Goal: Transaction & Acquisition: Purchase product/service

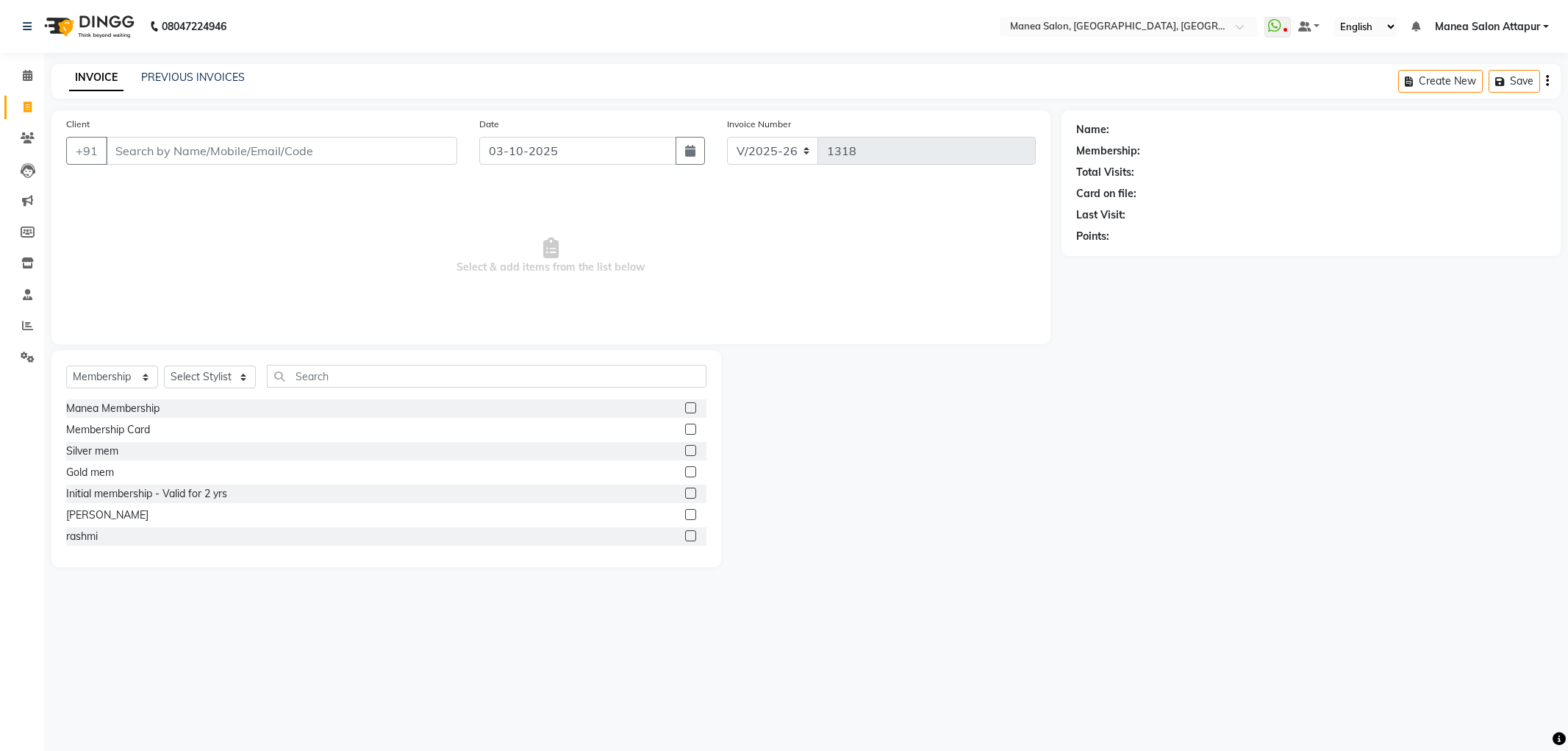
select select "6587"
select select "membership"
drag, startPoint x: 275, startPoint y: 146, endPoint x: 275, endPoint y: 155, distance: 9.0
click at [275, 154] on input "Client" at bounding box center [282, 151] width 352 height 28
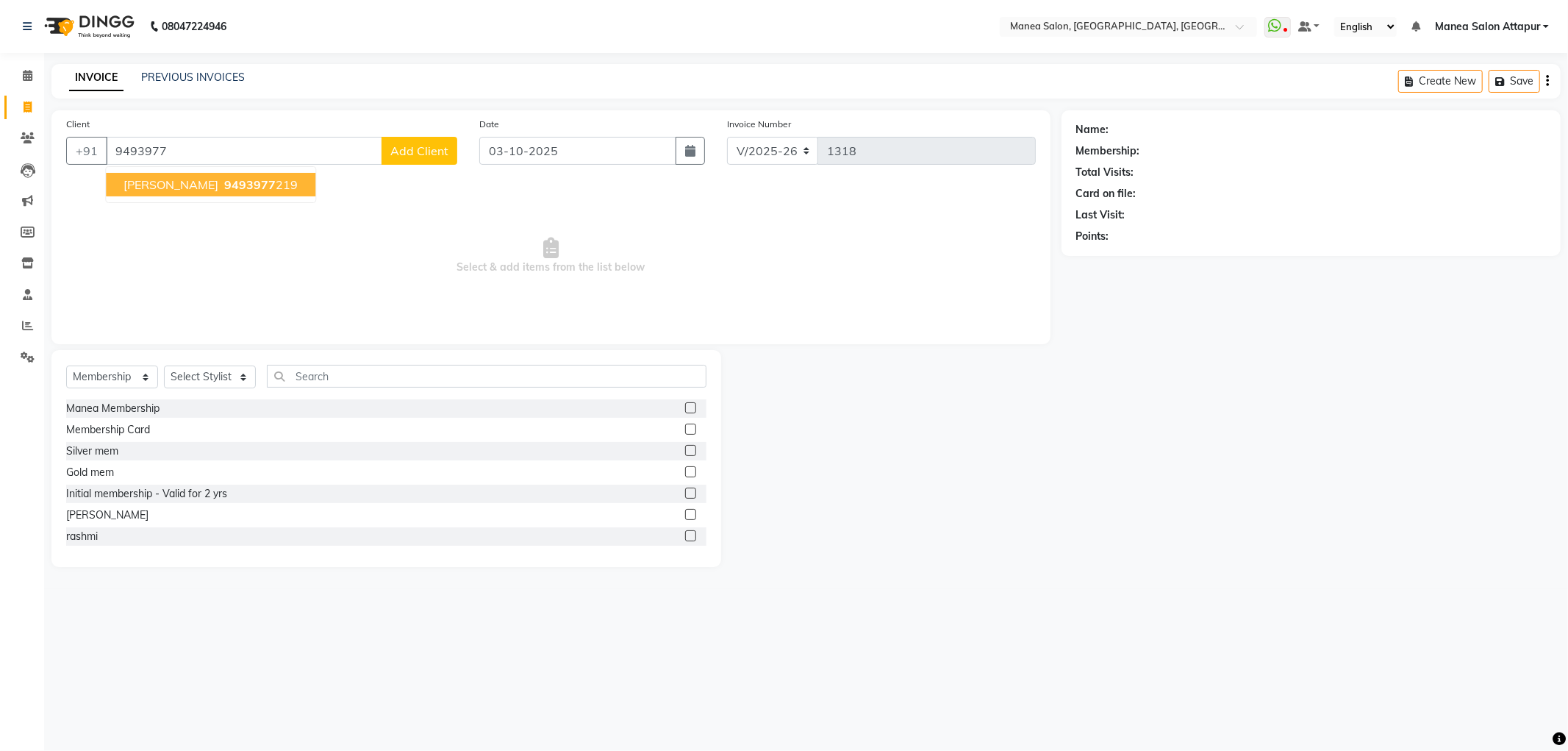
click at [234, 175] on button "[PERSON_NAME] 9493977 219" at bounding box center [210, 184] width 210 height 24
type input "9493977219"
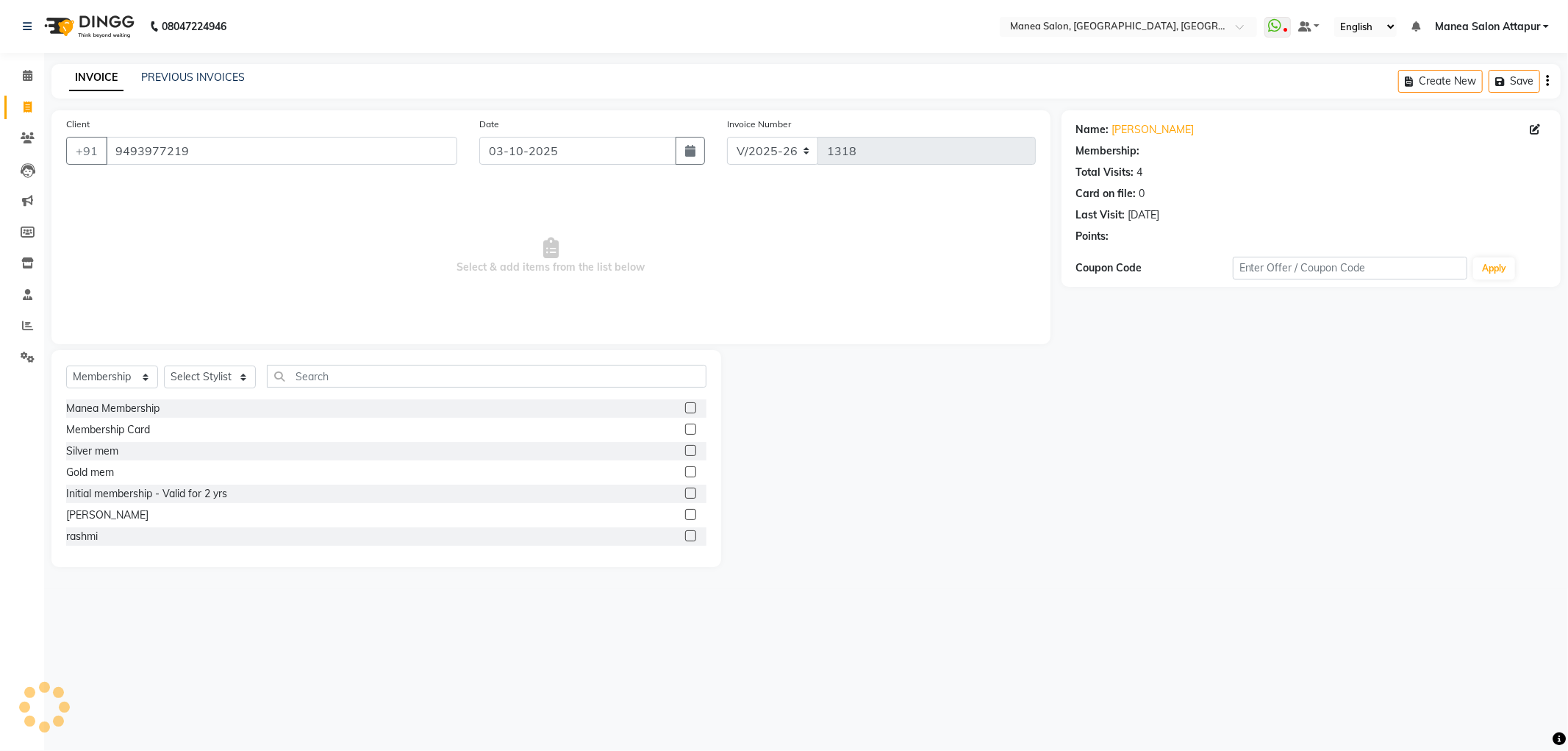
select select "1: Object"
click at [100, 380] on select "Select Service Product Membership Package Voucher Prepaid Gift Card" at bounding box center [111, 377] width 92 height 23
select select "service"
click at [66, 367] on select "Select Service Product Membership Package Voucher Prepaid Gift Card" at bounding box center [111, 377] width 92 height 23
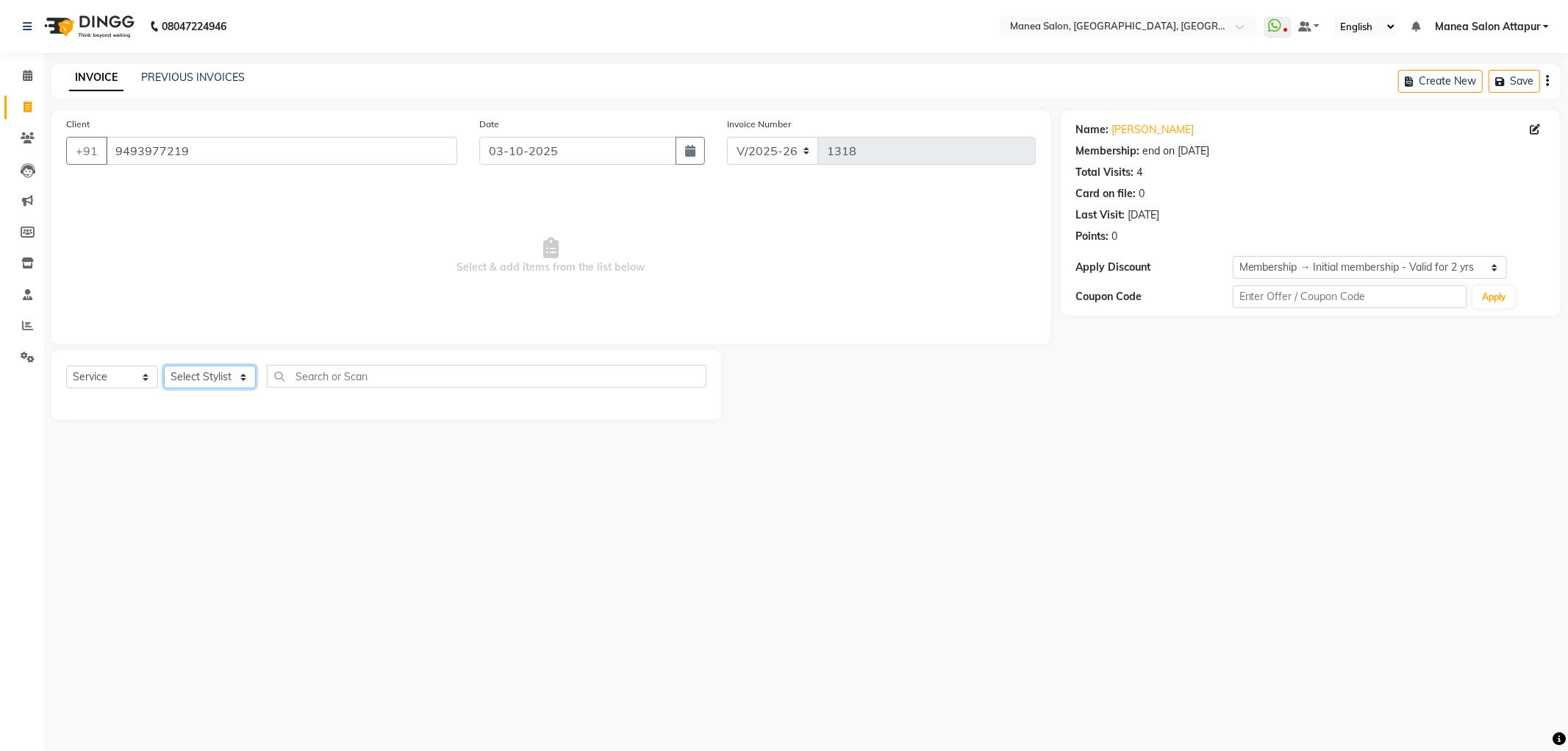
click at [202, 370] on select "Select Stylist Aryan Ashok [PERSON_NAME] [PERSON_NAME] [PERSON_NAME] [PERSON_NA…" at bounding box center [210, 377] width 92 height 23
select select "78234"
click at [164, 367] on select "Select Stylist Aryan Ashok [PERSON_NAME] [PERSON_NAME] [PERSON_NAME] [PERSON_NA…" at bounding box center [210, 377] width 92 height 23
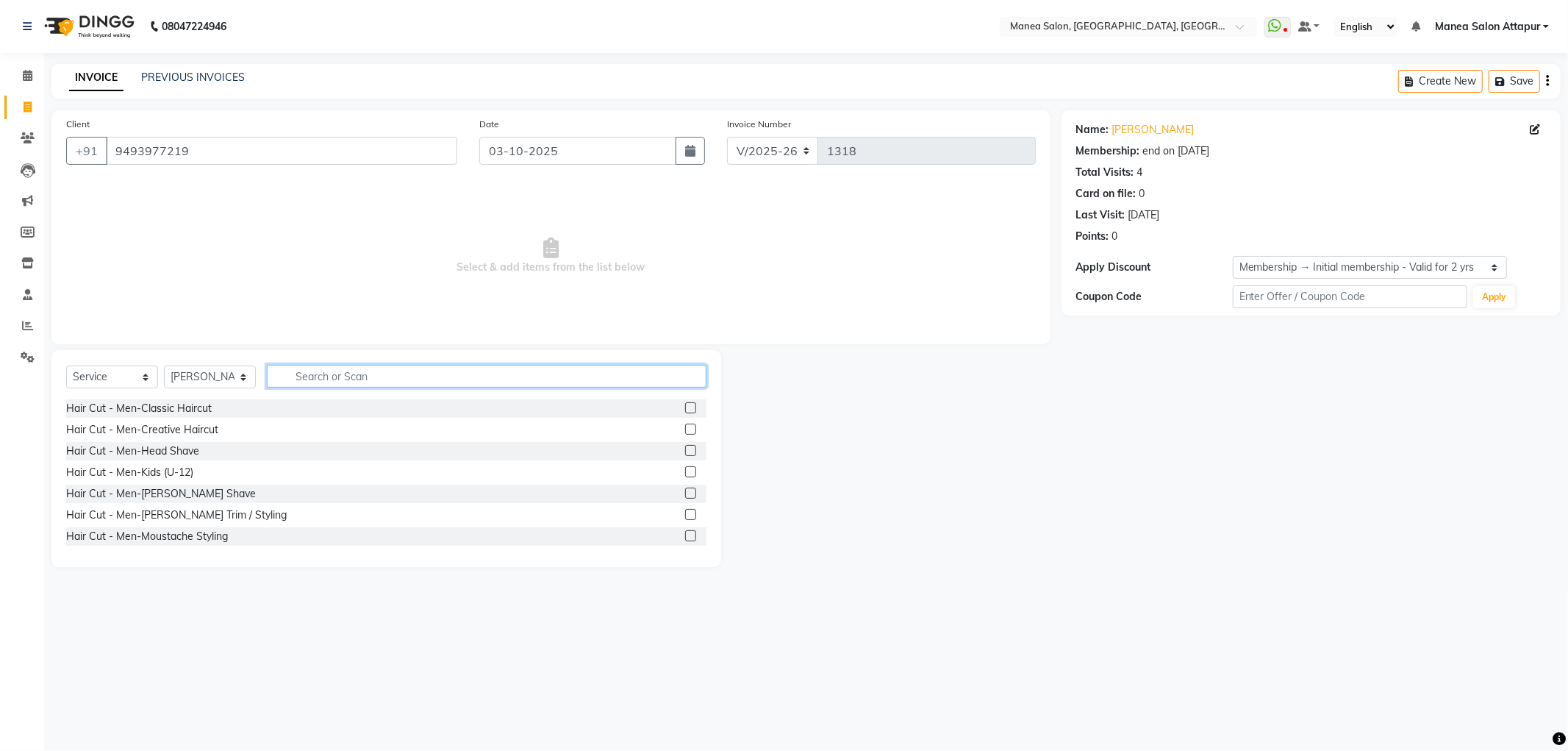
click at [325, 374] on input "text" at bounding box center [486, 376] width 439 height 23
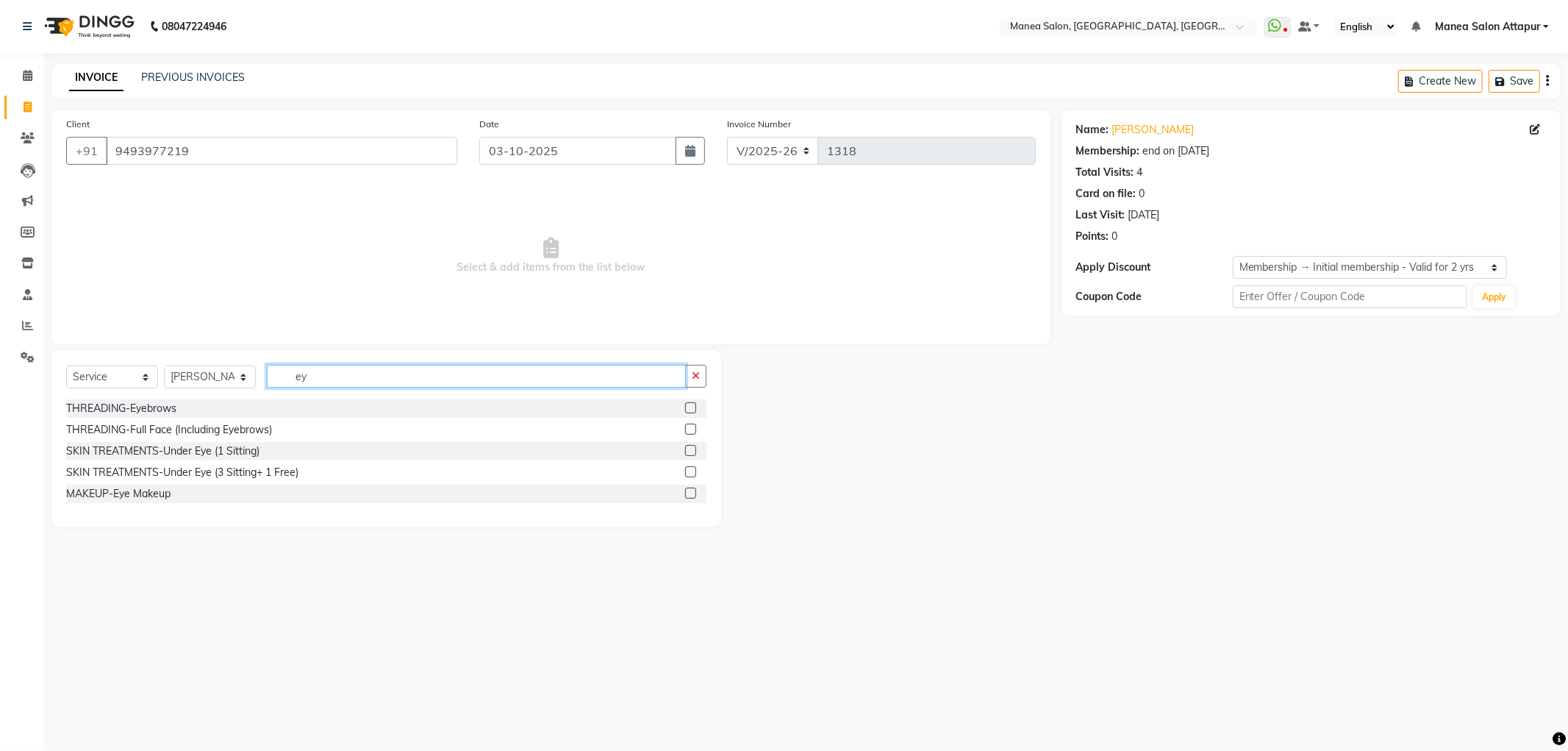
type input "ey"
click at [689, 408] on label at bounding box center [690, 408] width 11 height 11
click at [689, 408] on input "checkbox" at bounding box center [689, 408] width 10 height 10
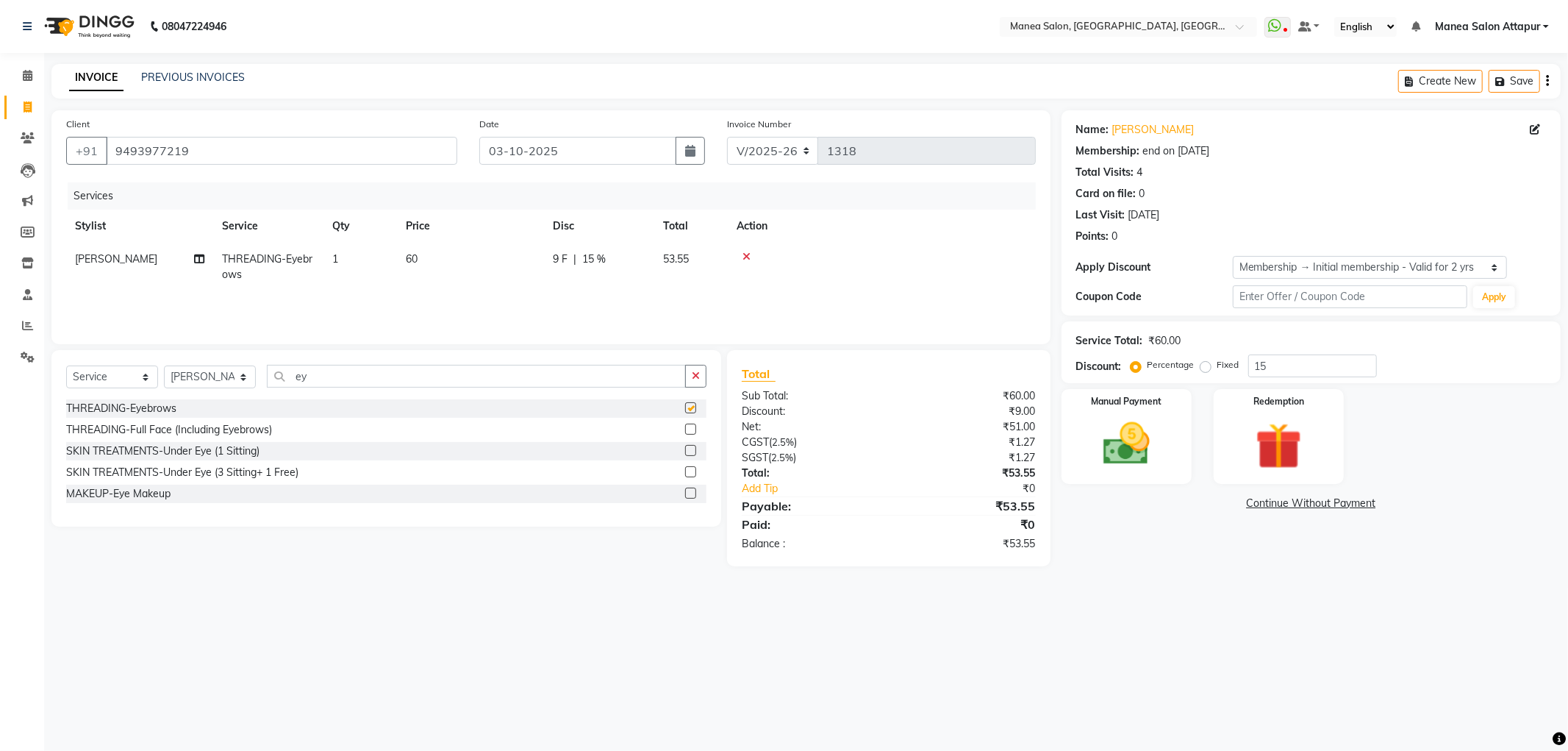
checkbox input "false"
click at [353, 369] on input "ey" at bounding box center [476, 376] width 419 height 23
type input "e"
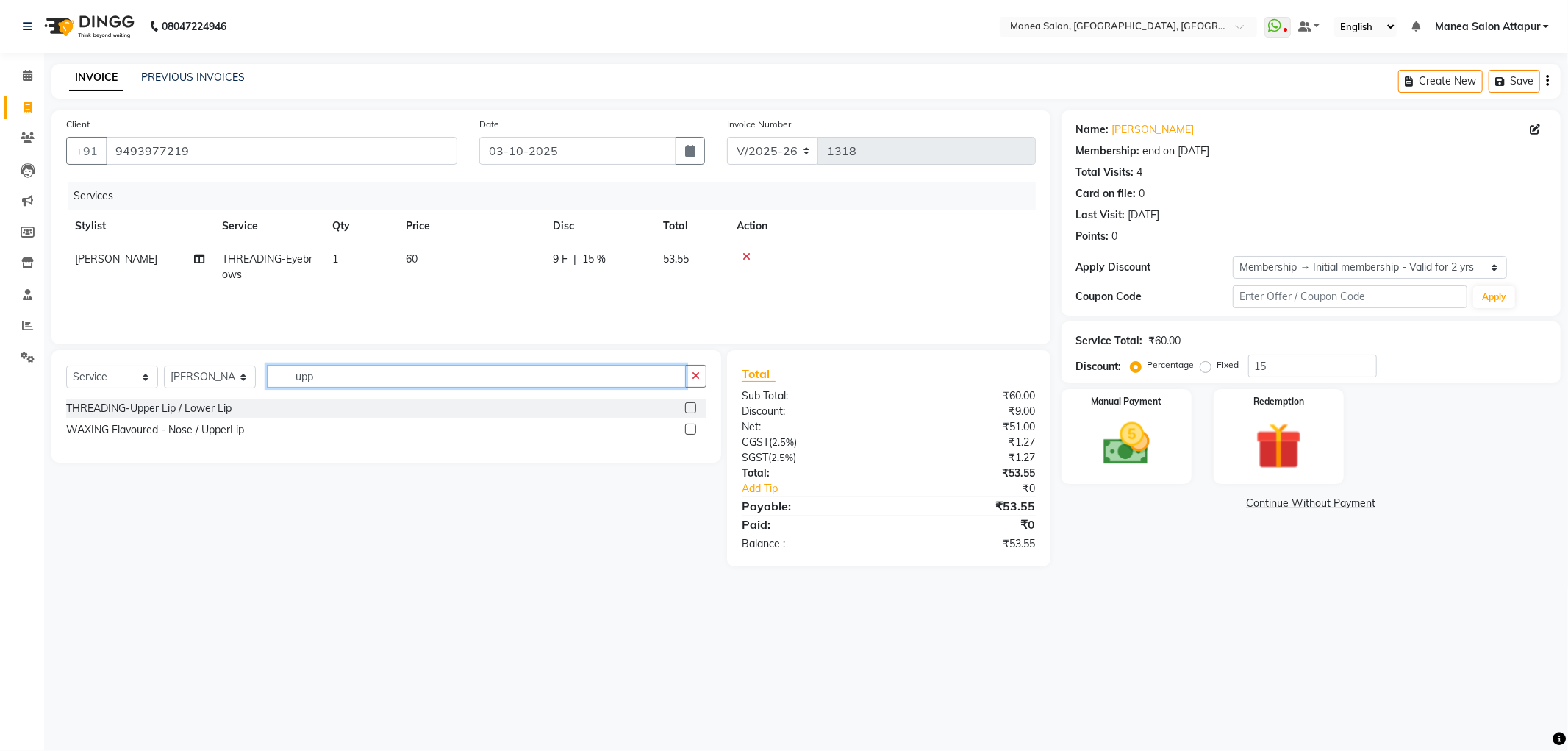
type input "upp"
click at [694, 409] on label at bounding box center [690, 408] width 11 height 11
click at [694, 409] on input "checkbox" at bounding box center [689, 408] width 10 height 10
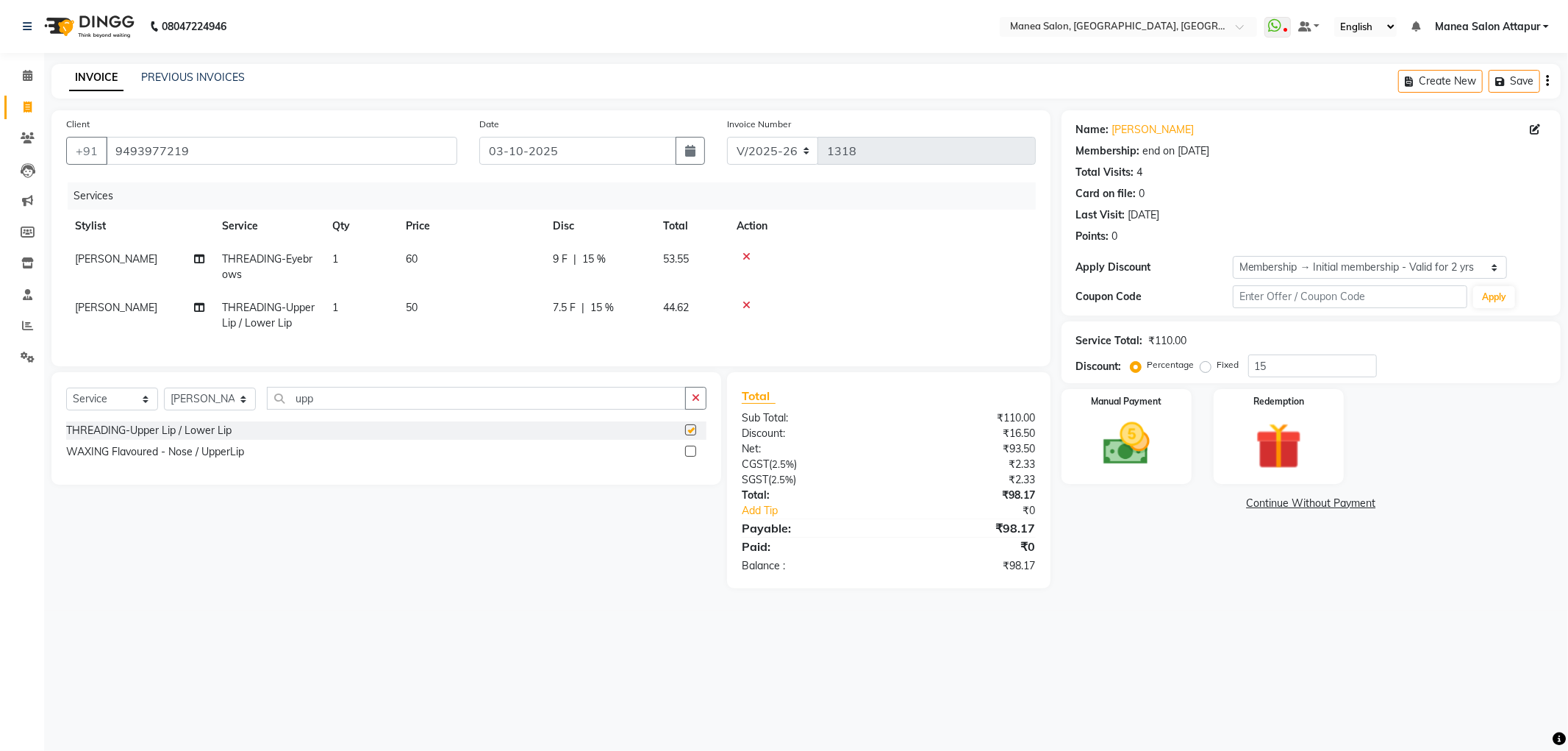
checkbox input "false"
click at [199, 403] on select "Select Stylist Aryan Ashok [PERSON_NAME] [PERSON_NAME] [PERSON_NAME] [PERSON_NA…" at bounding box center [210, 399] width 92 height 23
select select "51268"
click at [164, 400] on select "Select Stylist Aryan Ashok [PERSON_NAME] [PERSON_NAME] [PERSON_NAME] [PERSON_NA…" at bounding box center [210, 399] width 92 height 23
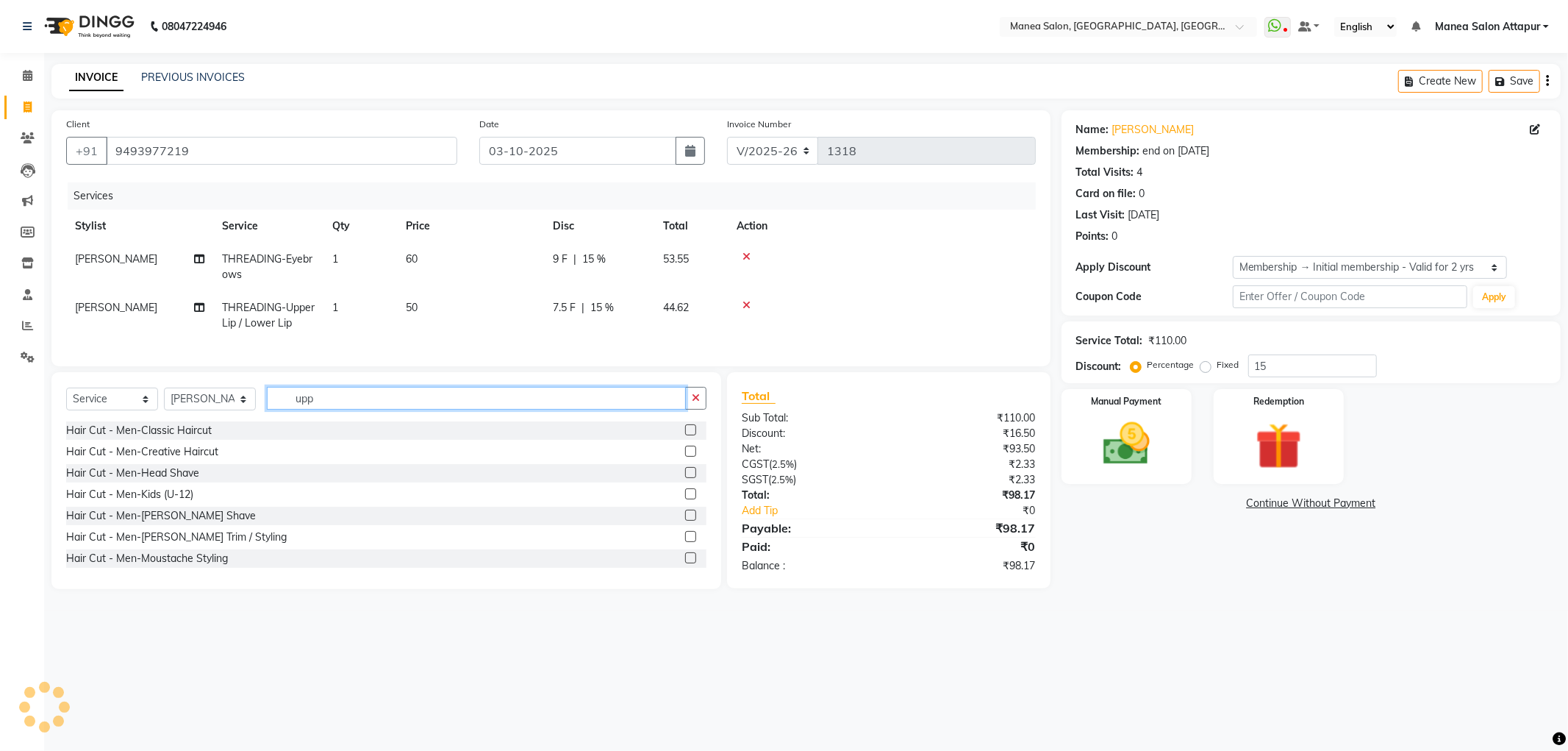
click at [348, 408] on input "upp" at bounding box center [476, 398] width 419 height 23
type input "u"
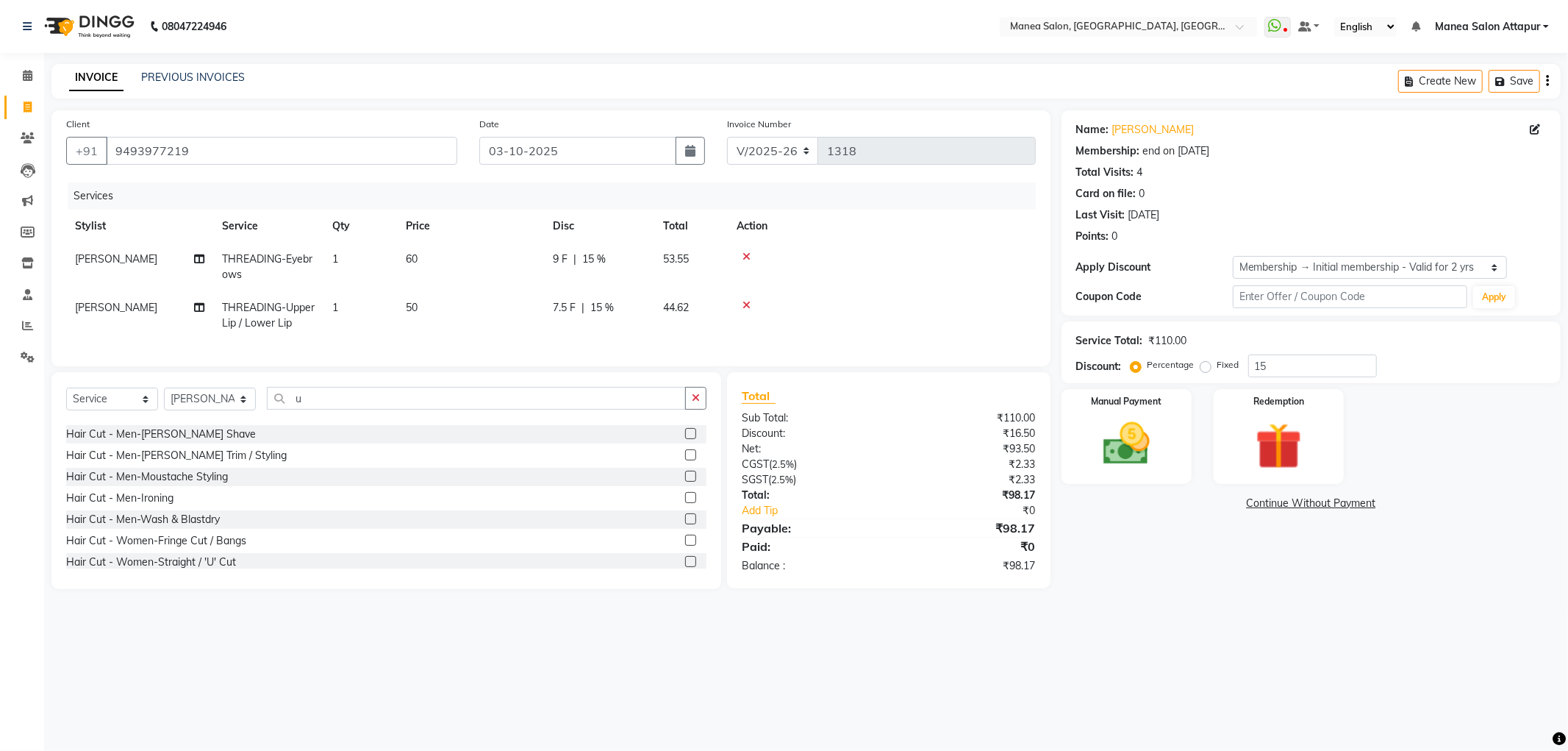
click at [685, 546] on label at bounding box center [690, 540] width 11 height 11
click at [685, 546] on input "checkbox" at bounding box center [689, 540] width 10 height 10
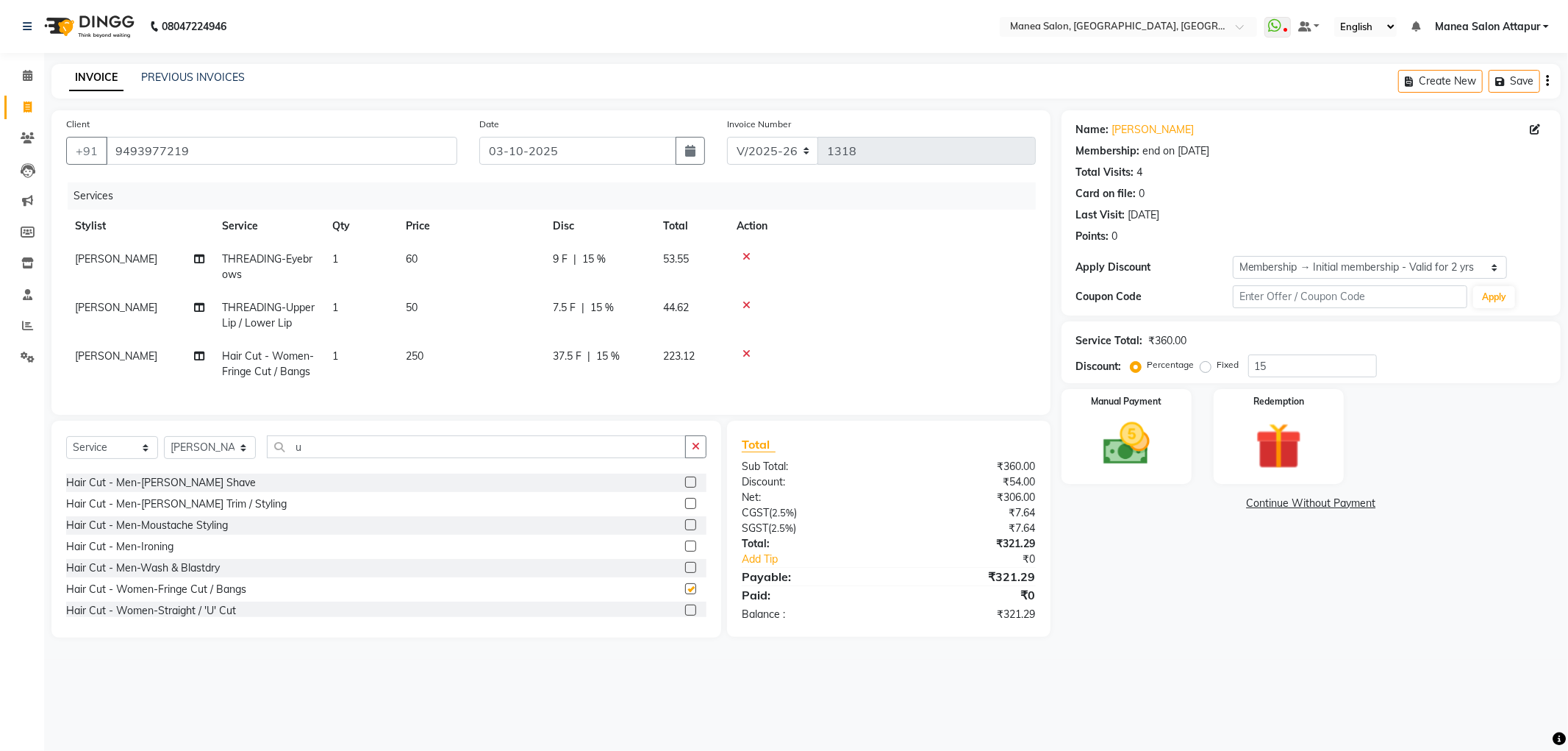
checkbox input "false"
click at [685, 616] on label at bounding box center [690, 610] width 11 height 11
click at [685, 616] on input "checkbox" at bounding box center [689, 611] width 10 height 10
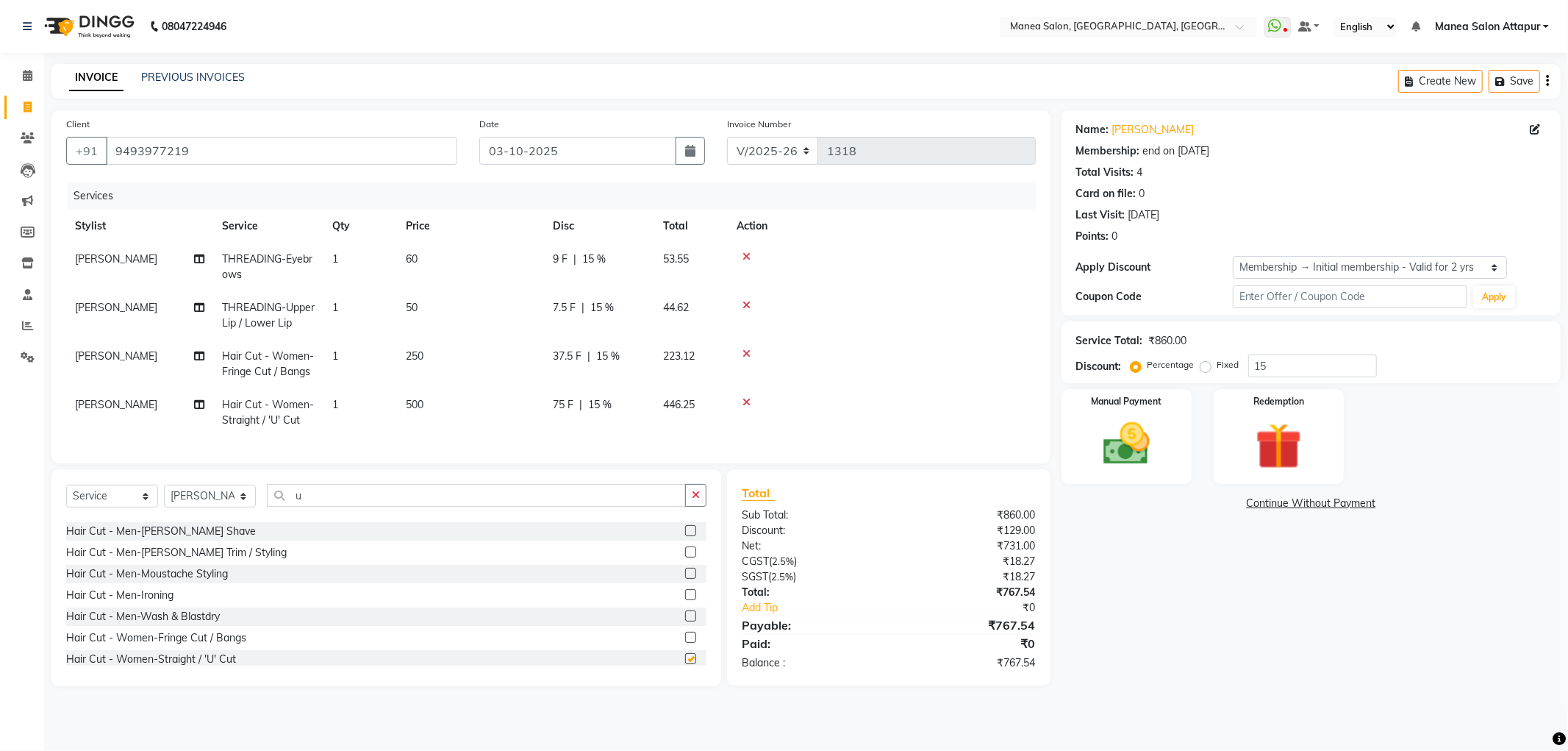
checkbox input "false"
click at [1286, 372] on input "15" at bounding box center [1313, 366] width 129 height 23
type input "1"
type input "15"
click at [1141, 435] on img at bounding box center [1127, 445] width 79 height 56
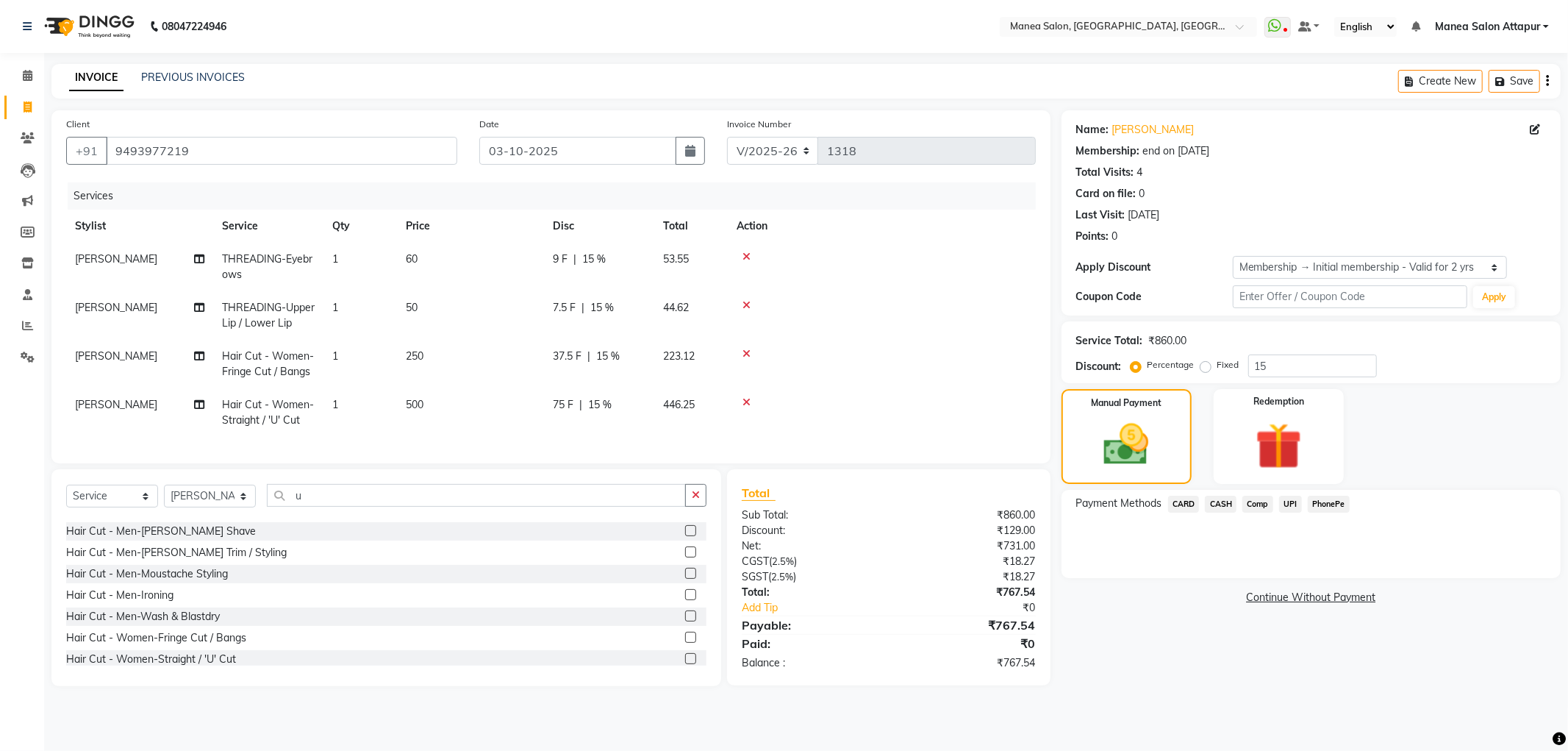
click at [1287, 497] on span "UPI" at bounding box center [1291, 504] width 23 height 17
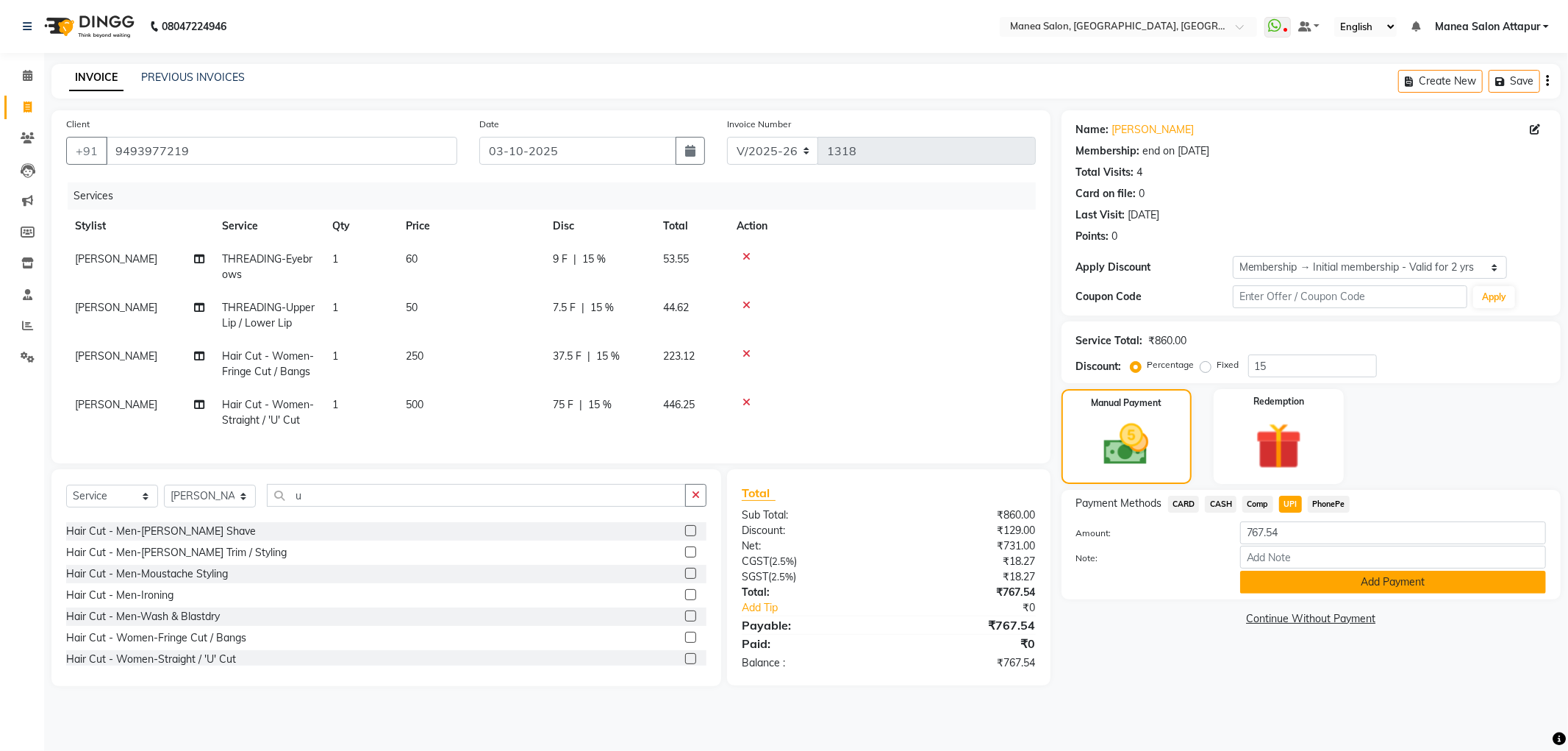
click at [1279, 584] on button "Add Payment" at bounding box center [1393, 583] width 306 height 23
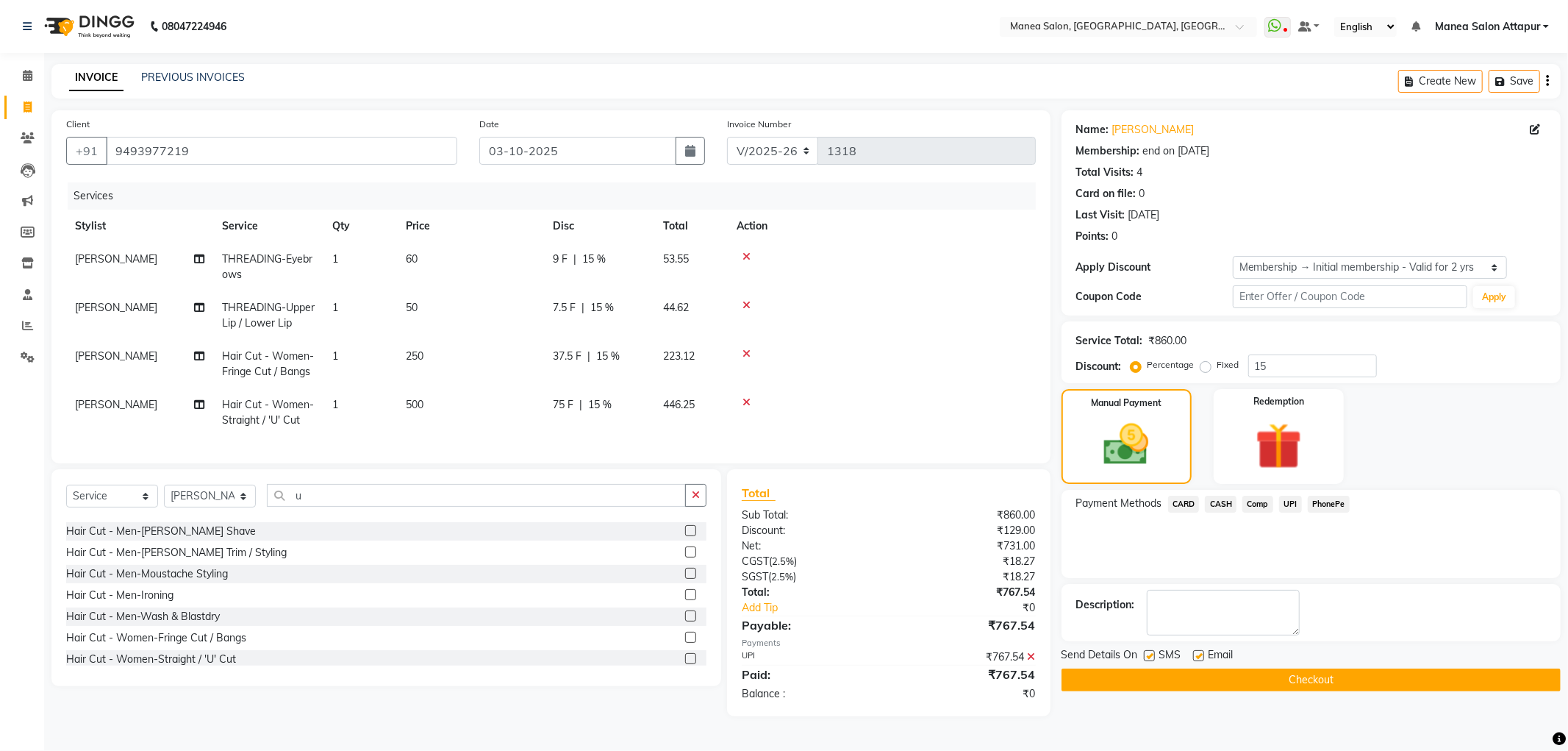
click at [1213, 671] on button "Checkout" at bounding box center [1311, 680] width 499 height 23
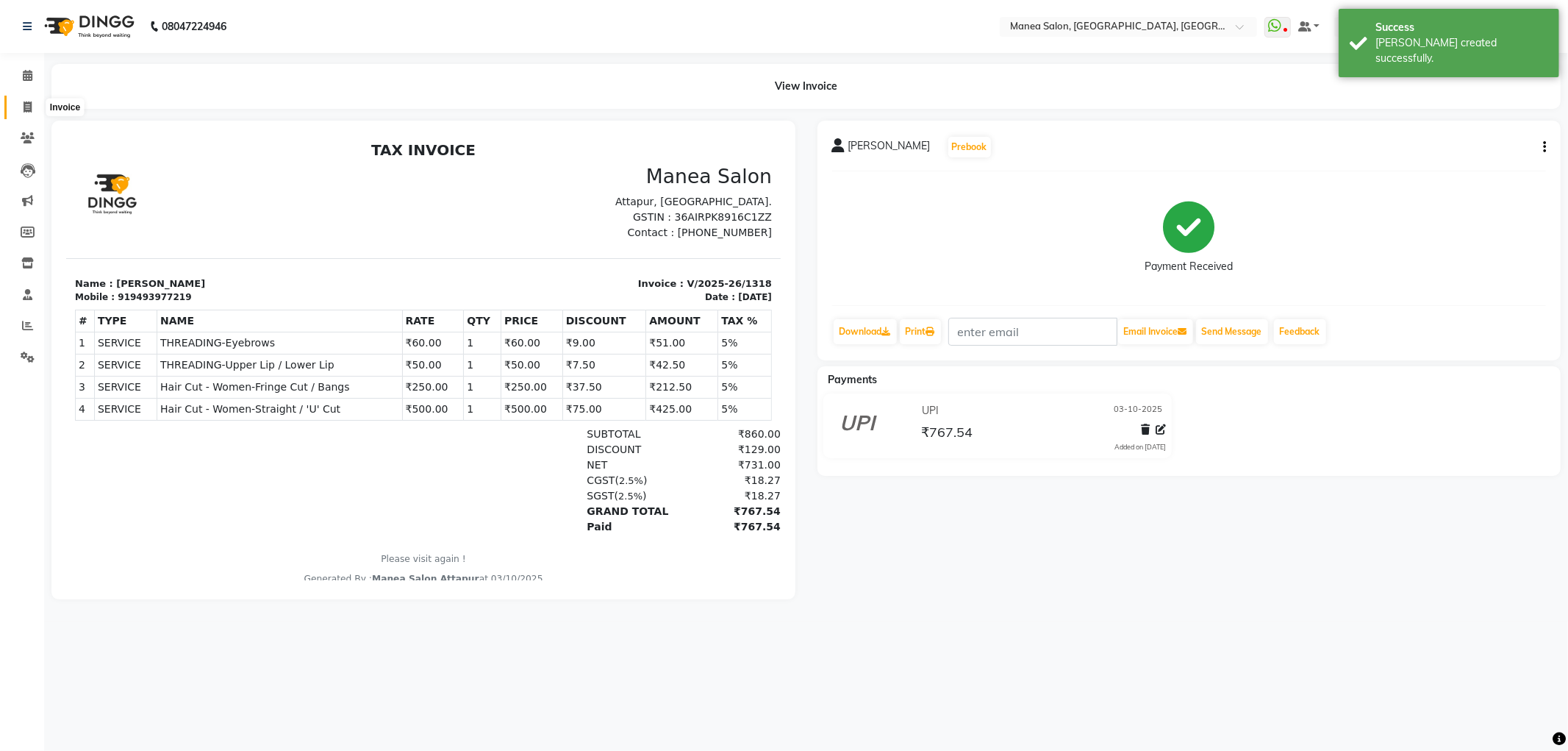
click at [25, 107] on icon at bounding box center [27, 107] width 8 height 11
select select "service"
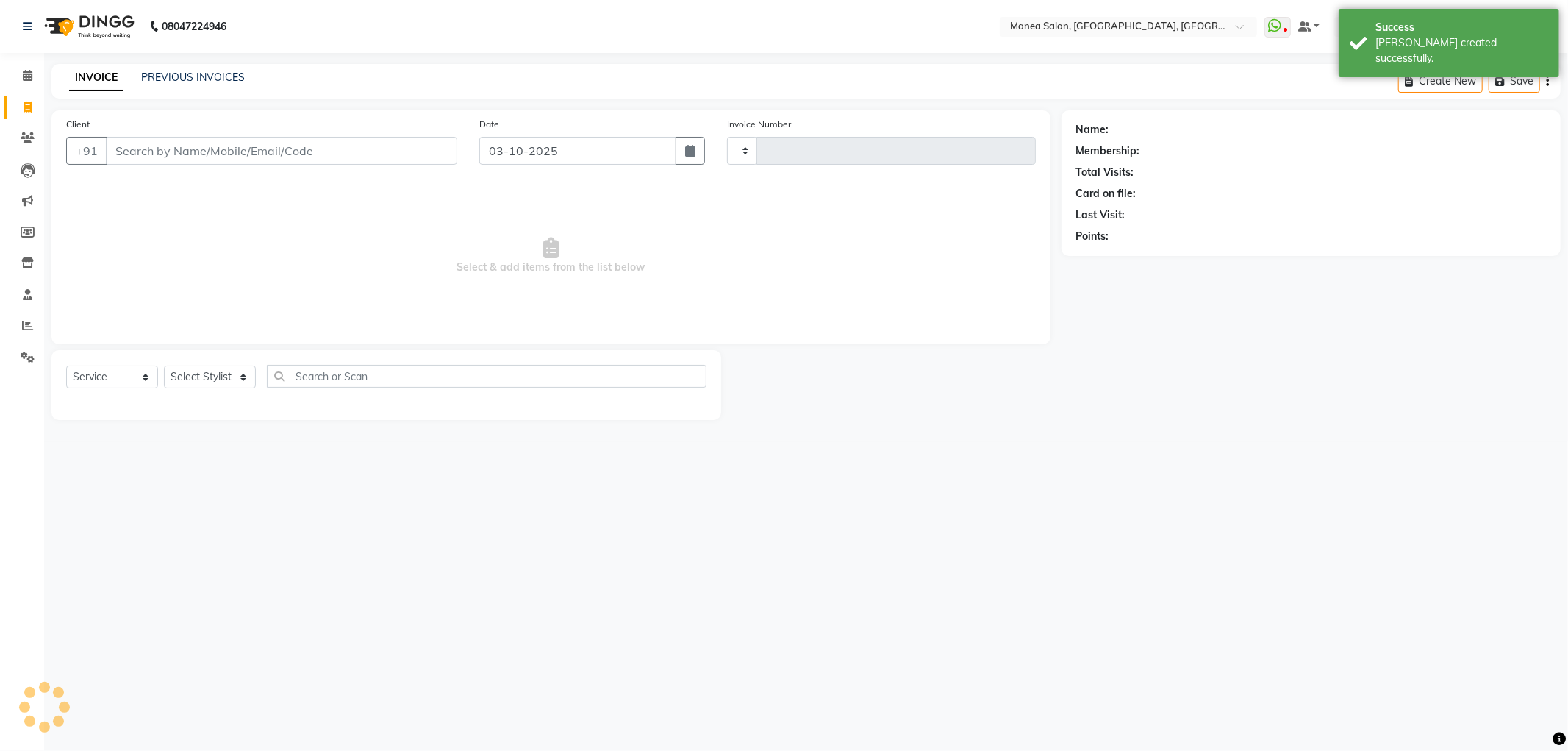
type input "1319"
select select "6587"
select select "membership"
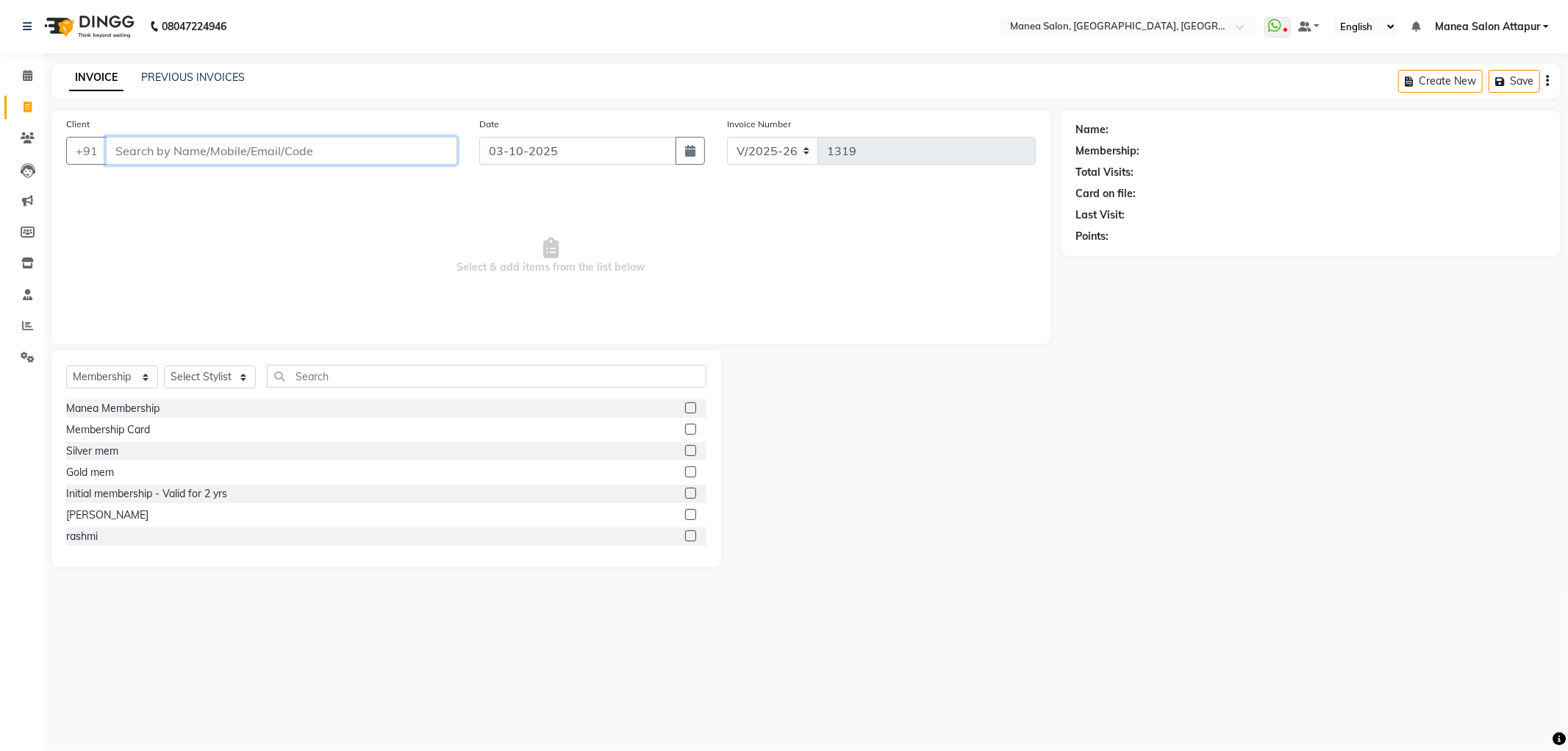
click at [255, 143] on input "Client" at bounding box center [282, 151] width 352 height 28
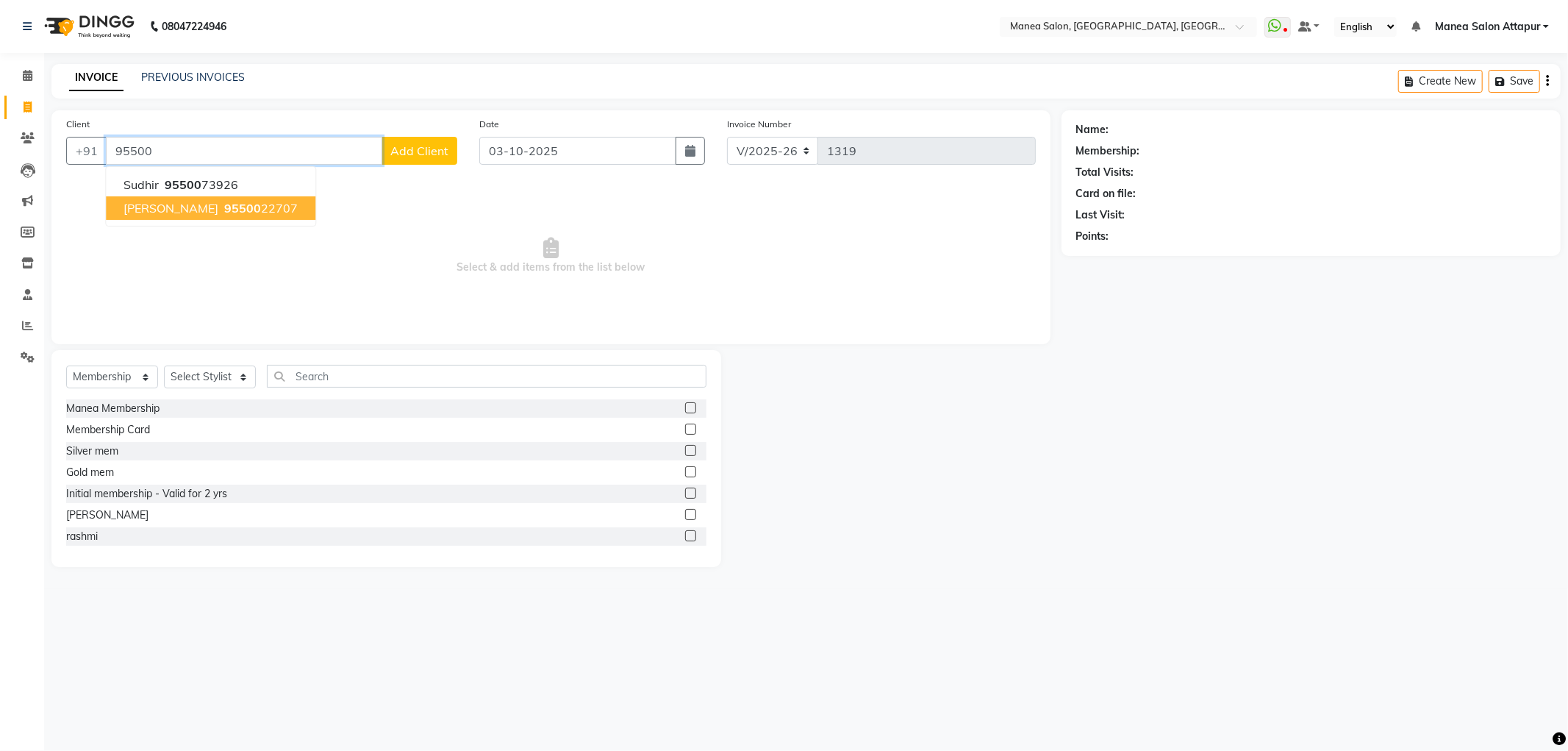
click at [226, 215] on ngb-highlight "95500 22707" at bounding box center [259, 208] width 76 height 15
type input "9550022707"
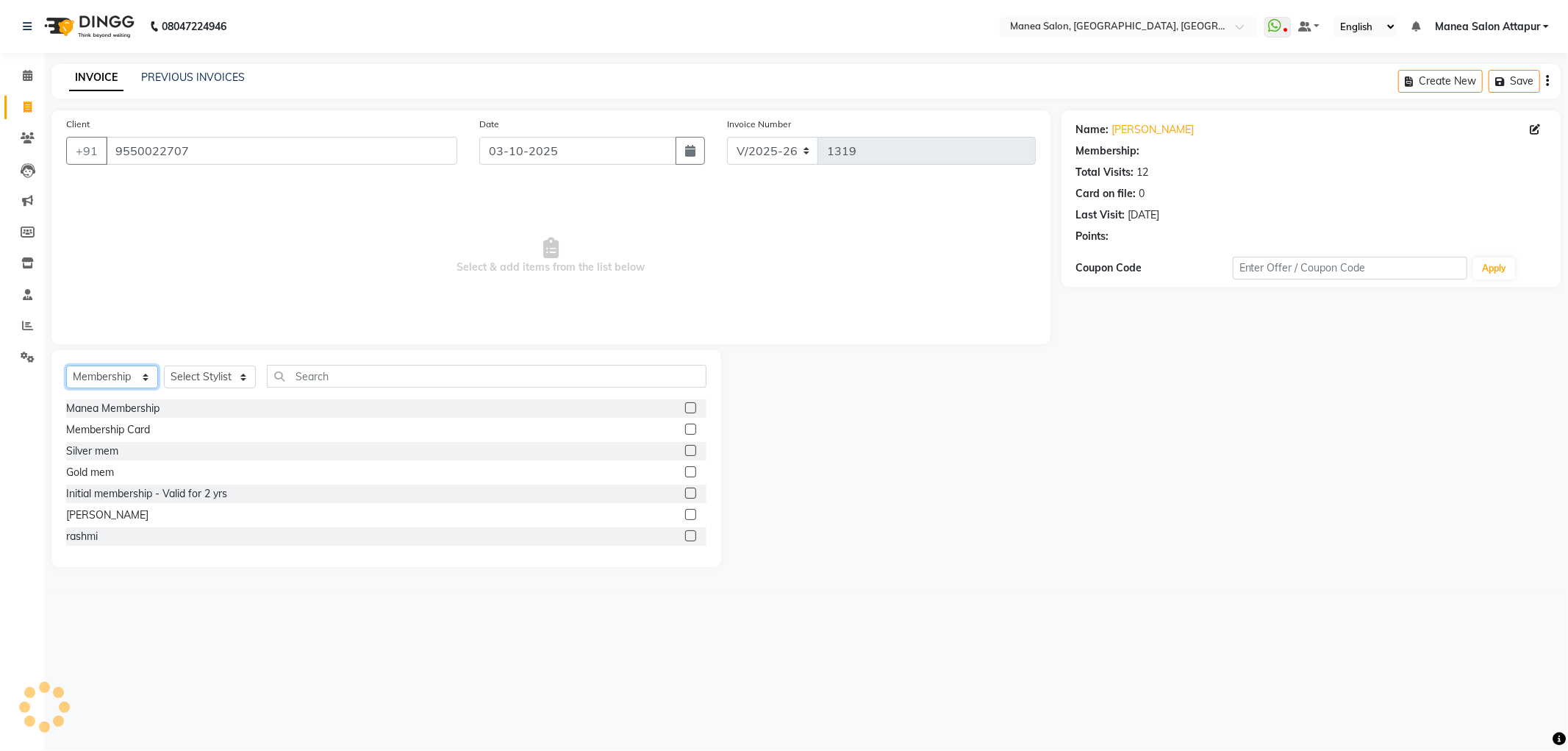
drag, startPoint x: 116, startPoint y: 371, endPoint x: 113, endPoint y: 388, distance: 17.3
click at [116, 371] on select "Select Service Product Membership Package Voucher Prepaid Gift Card" at bounding box center [111, 377] width 92 height 23
select select "service"
click at [66, 367] on select "Select Service Product Membership Package Voucher Prepaid Gift Card" at bounding box center [111, 377] width 92 height 23
select select "1: Object"
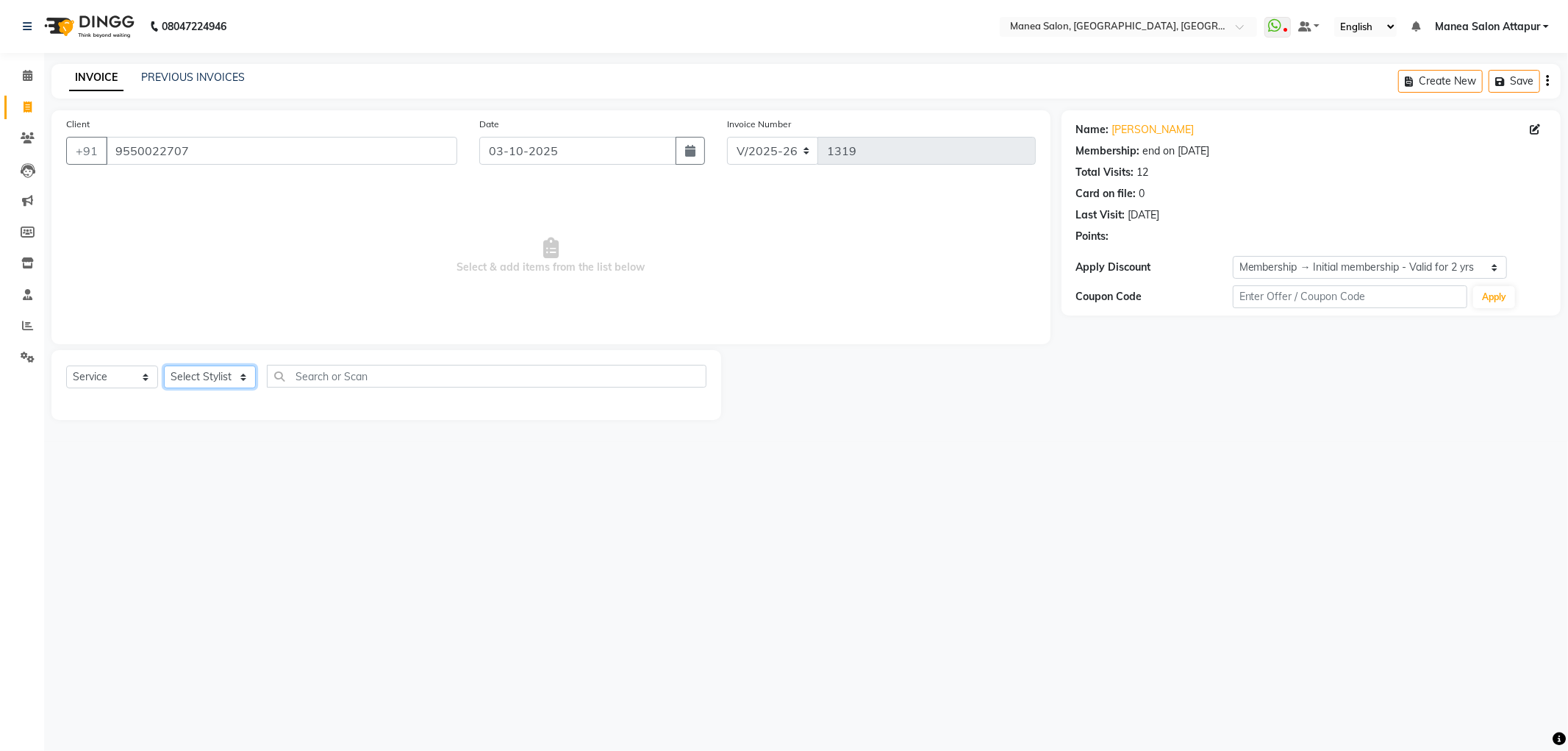
click at [195, 371] on select "Select Stylist Aryan Ashok [PERSON_NAME] [PERSON_NAME] [PERSON_NAME] [PERSON_NA…" at bounding box center [210, 377] width 92 height 23
select select "51269"
click at [164, 367] on select "Select Stylist Aryan Ashok [PERSON_NAME] [PERSON_NAME] [PERSON_NAME] [PERSON_NA…" at bounding box center [210, 377] width 92 height 23
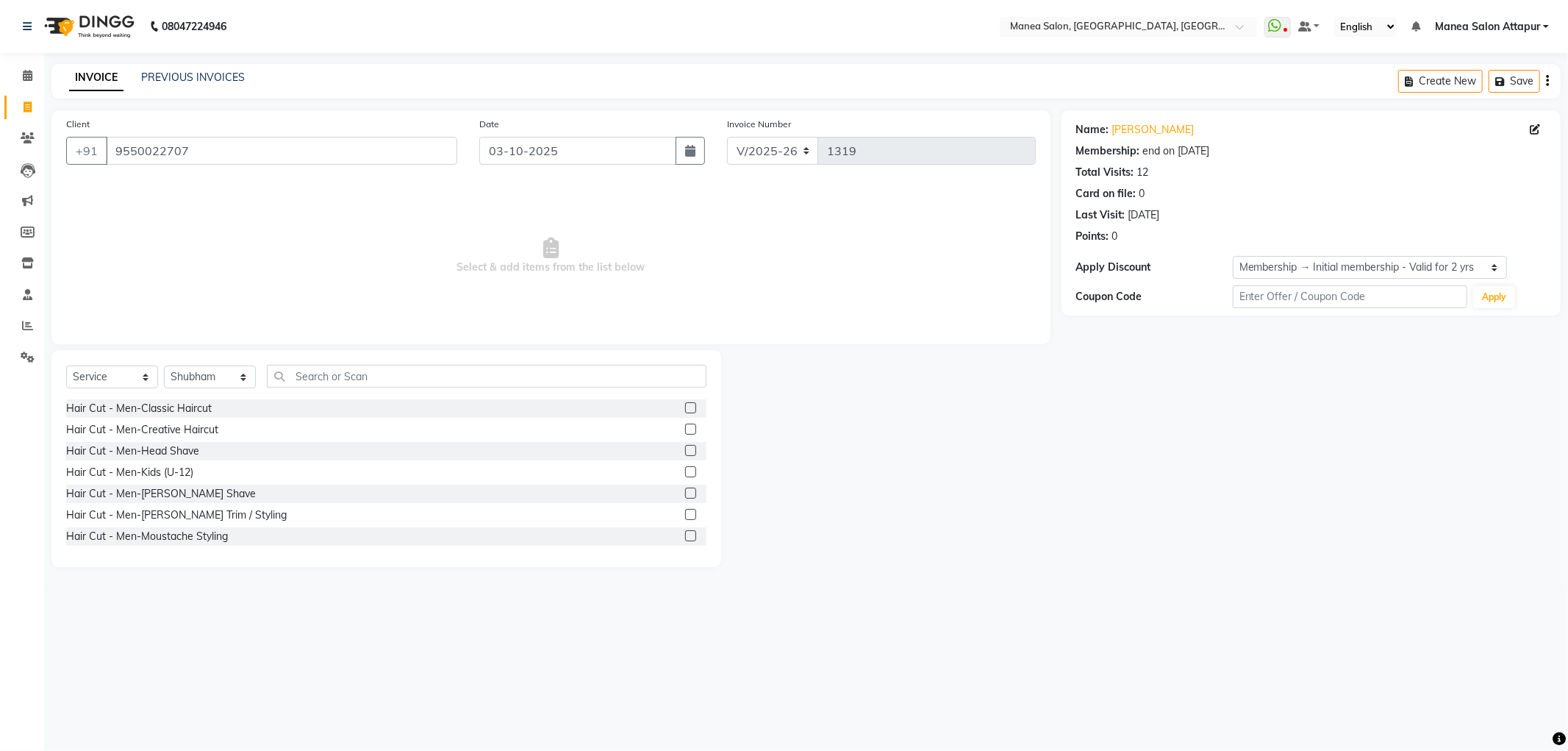
click at [685, 430] on label at bounding box center [690, 429] width 11 height 11
click at [685, 430] on input "checkbox" at bounding box center [689, 430] width 10 height 10
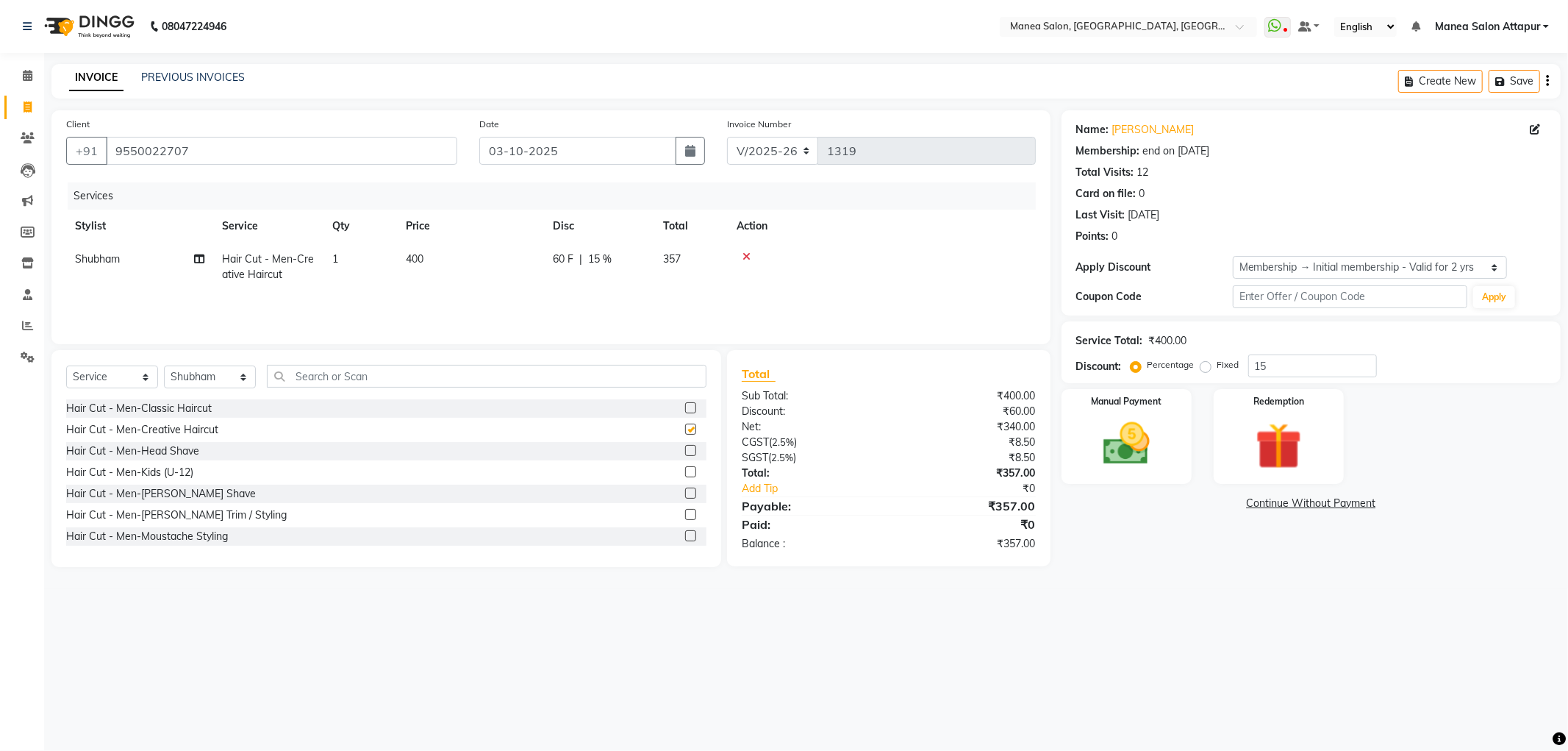
checkbox input "false"
click at [685, 517] on label at bounding box center [690, 514] width 11 height 11
click at [685, 517] on input "checkbox" at bounding box center [689, 515] width 10 height 10
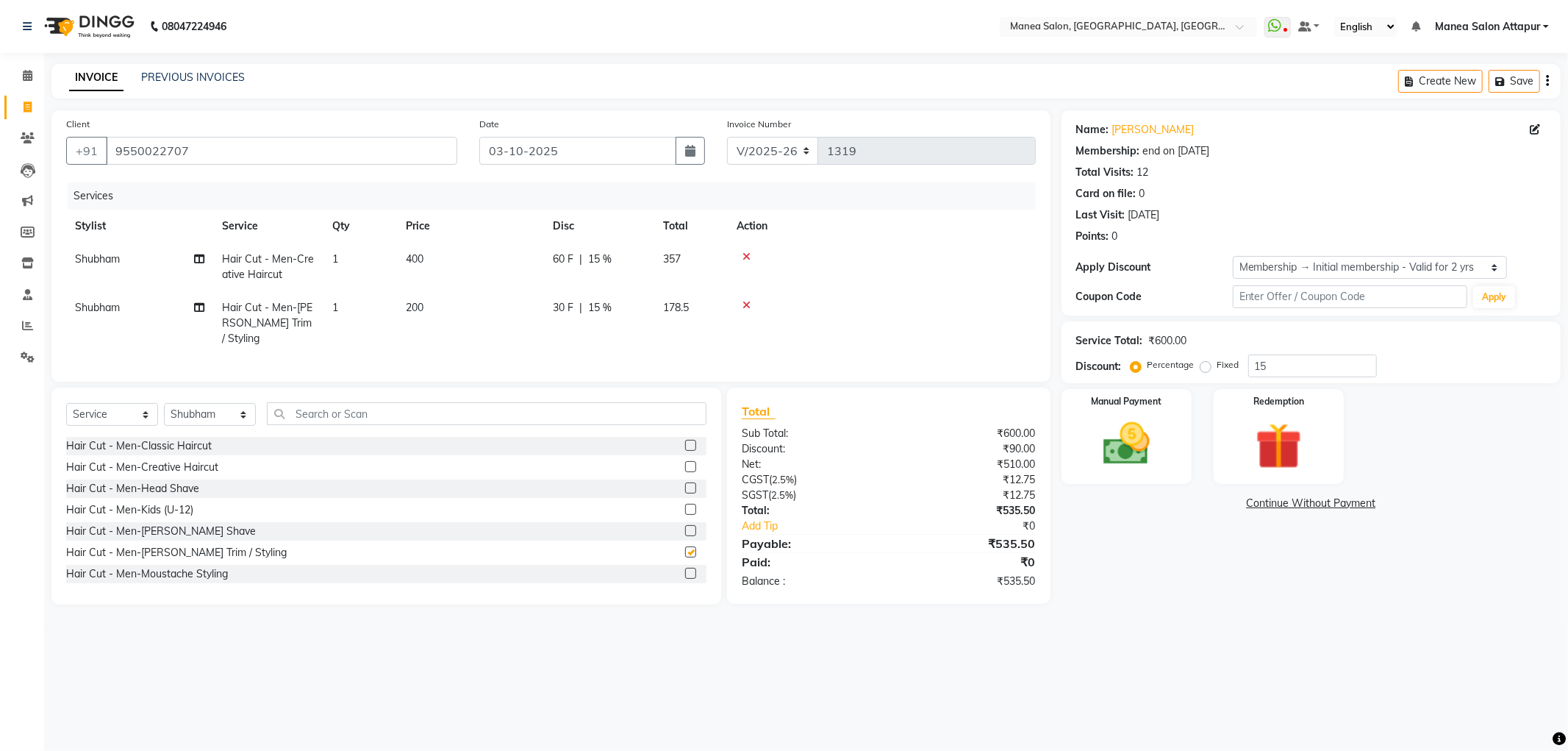
checkbox input "false"
drag, startPoint x: 1302, startPoint y: 366, endPoint x: 1209, endPoint y: 391, distance: 96.3
click at [1214, 381] on div "Service Total: ₹600.00 Discount: Percentage Fixed 15" at bounding box center [1311, 352] width 499 height 61
type input "15"
click at [1116, 447] on img at bounding box center [1127, 445] width 79 height 56
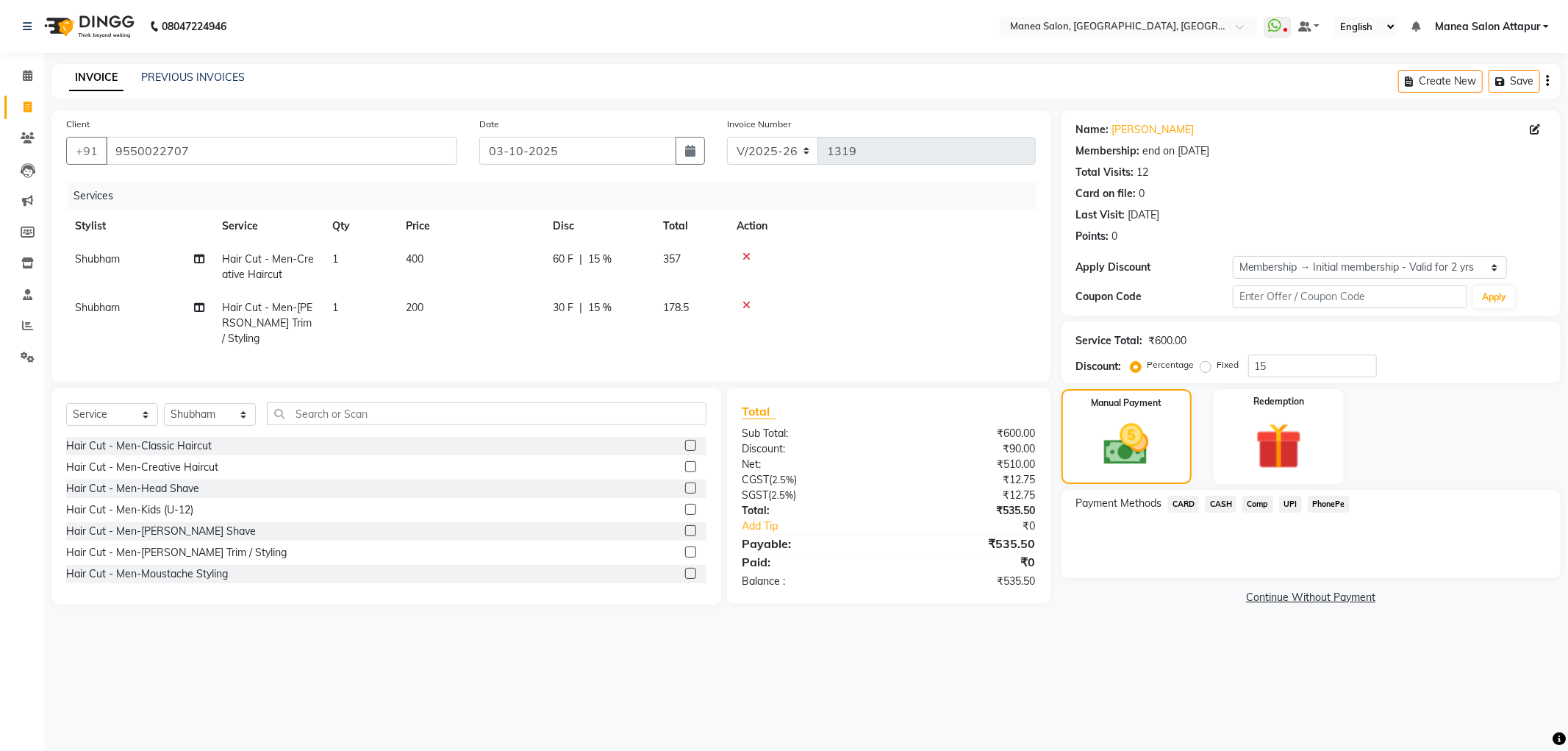
click at [1297, 502] on span "UPI" at bounding box center [1291, 504] width 23 height 17
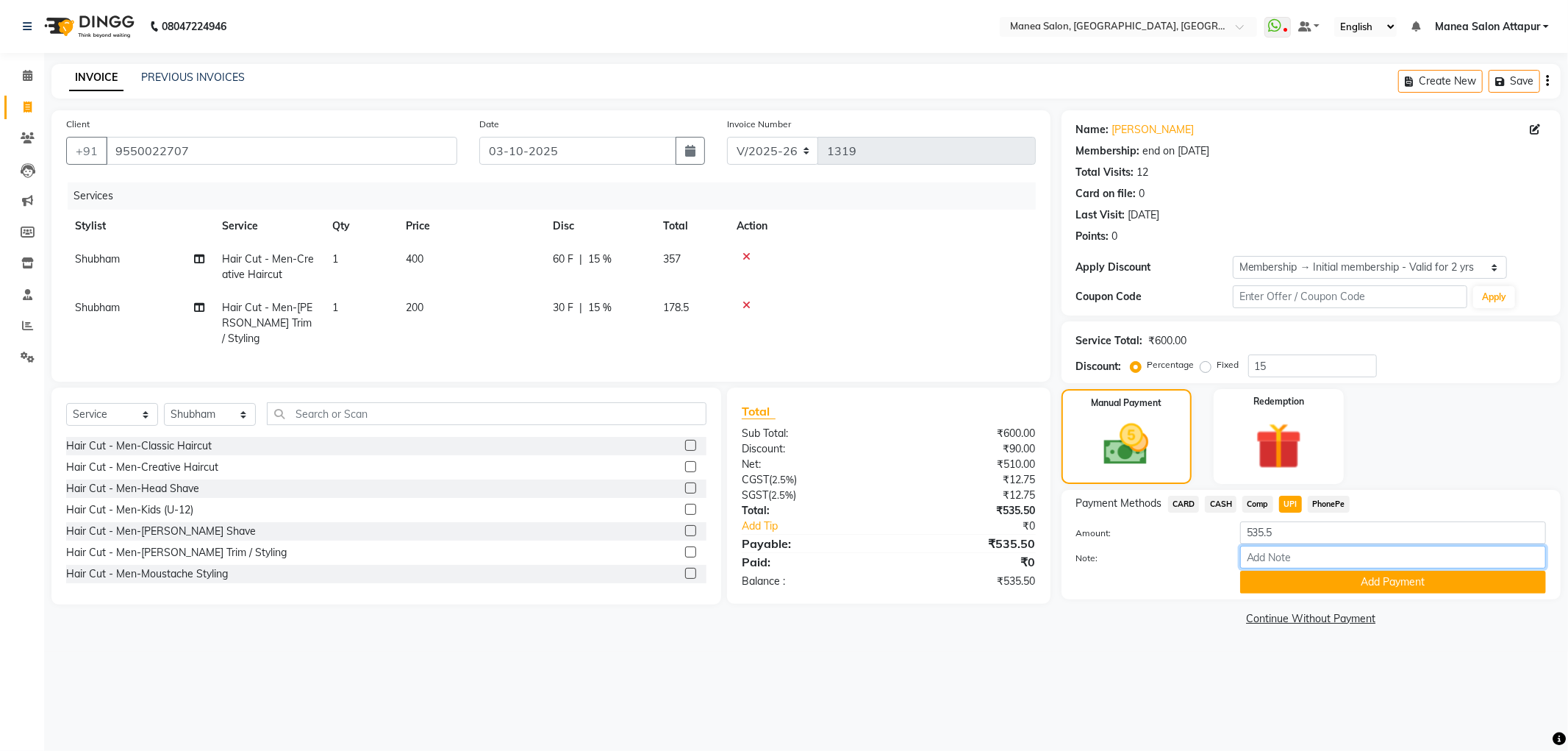
click at [1304, 558] on input "Note:" at bounding box center [1393, 557] width 306 height 23
type input "Salon account"
click at [1300, 576] on button "Add Payment" at bounding box center [1393, 583] width 306 height 23
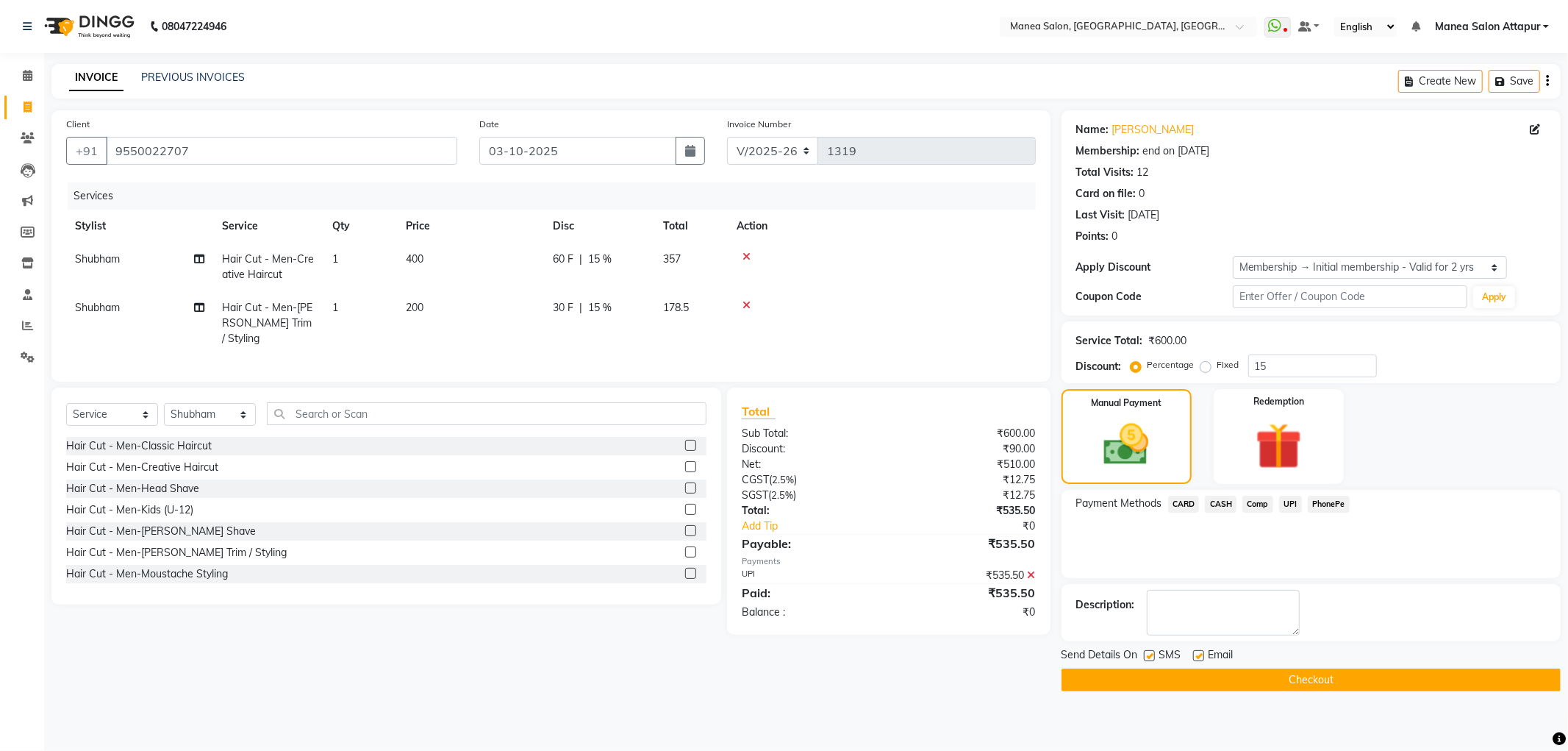
drag, startPoint x: 1281, startPoint y: 680, endPoint x: 1288, endPoint y: 681, distance: 7.1
click at [1282, 680] on button "Checkout" at bounding box center [1311, 680] width 499 height 23
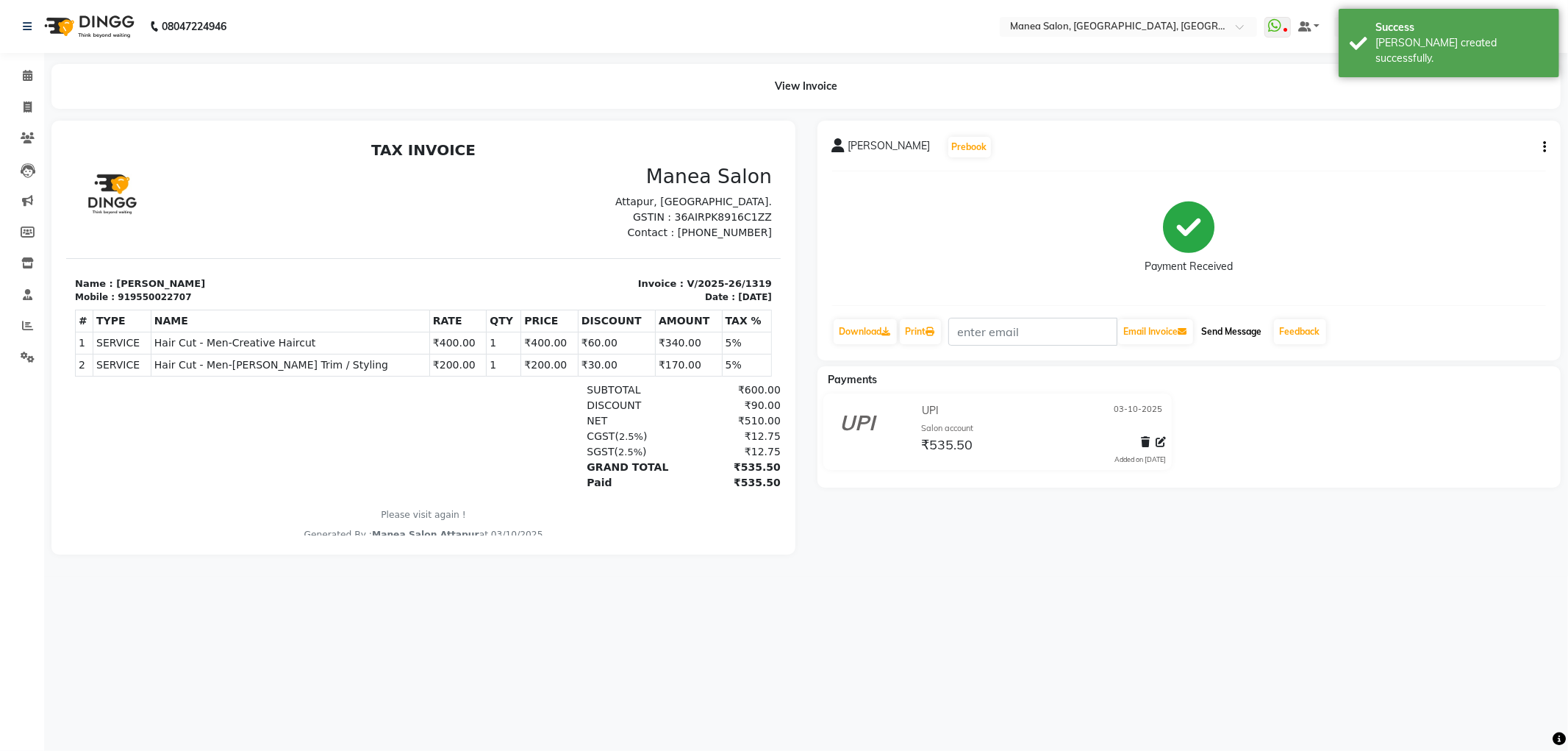
click at [1227, 330] on button "Send Message" at bounding box center [1232, 332] width 72 height 25
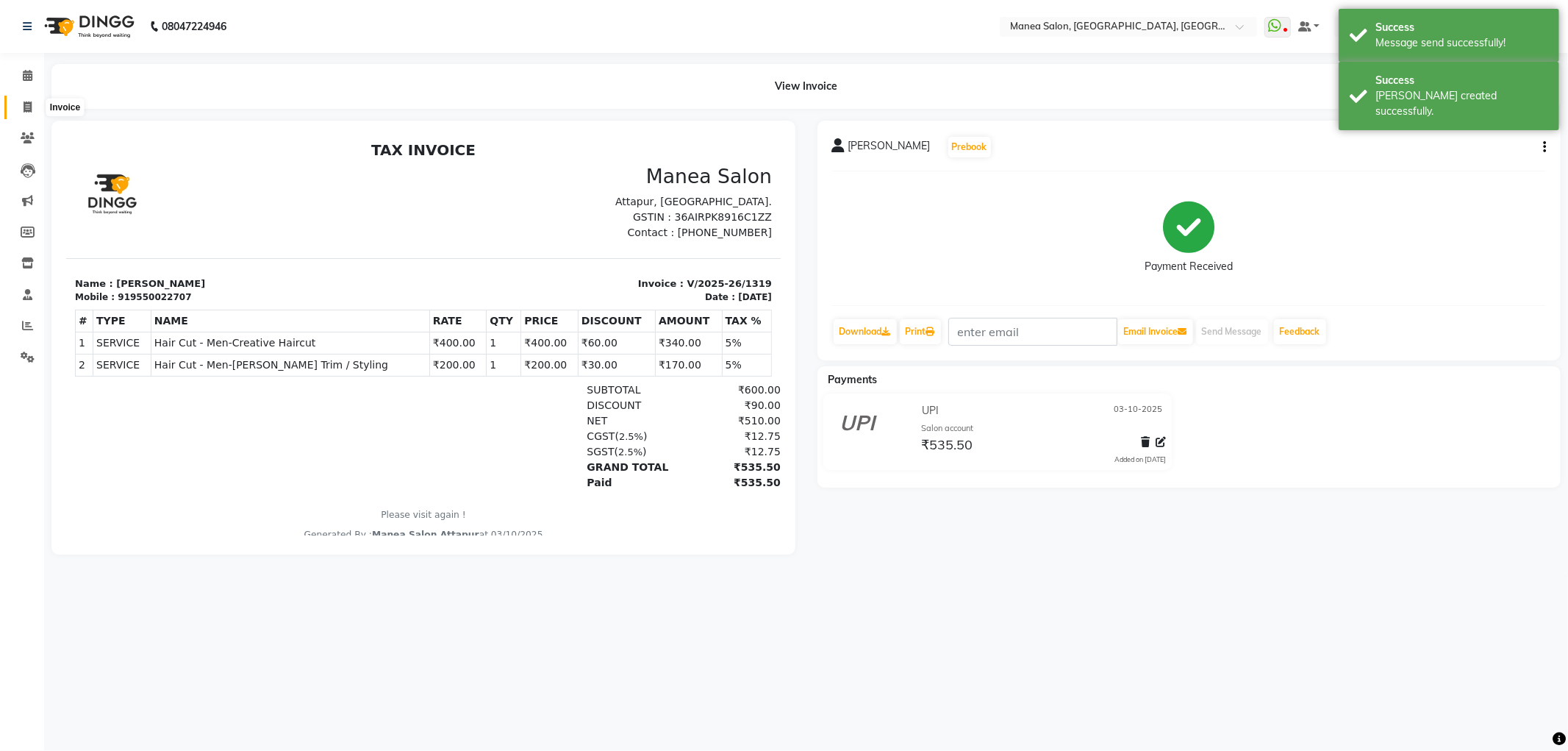
click at [32, 111] on span at bounding box center [27, 107] width 25 height 17
select select "service"
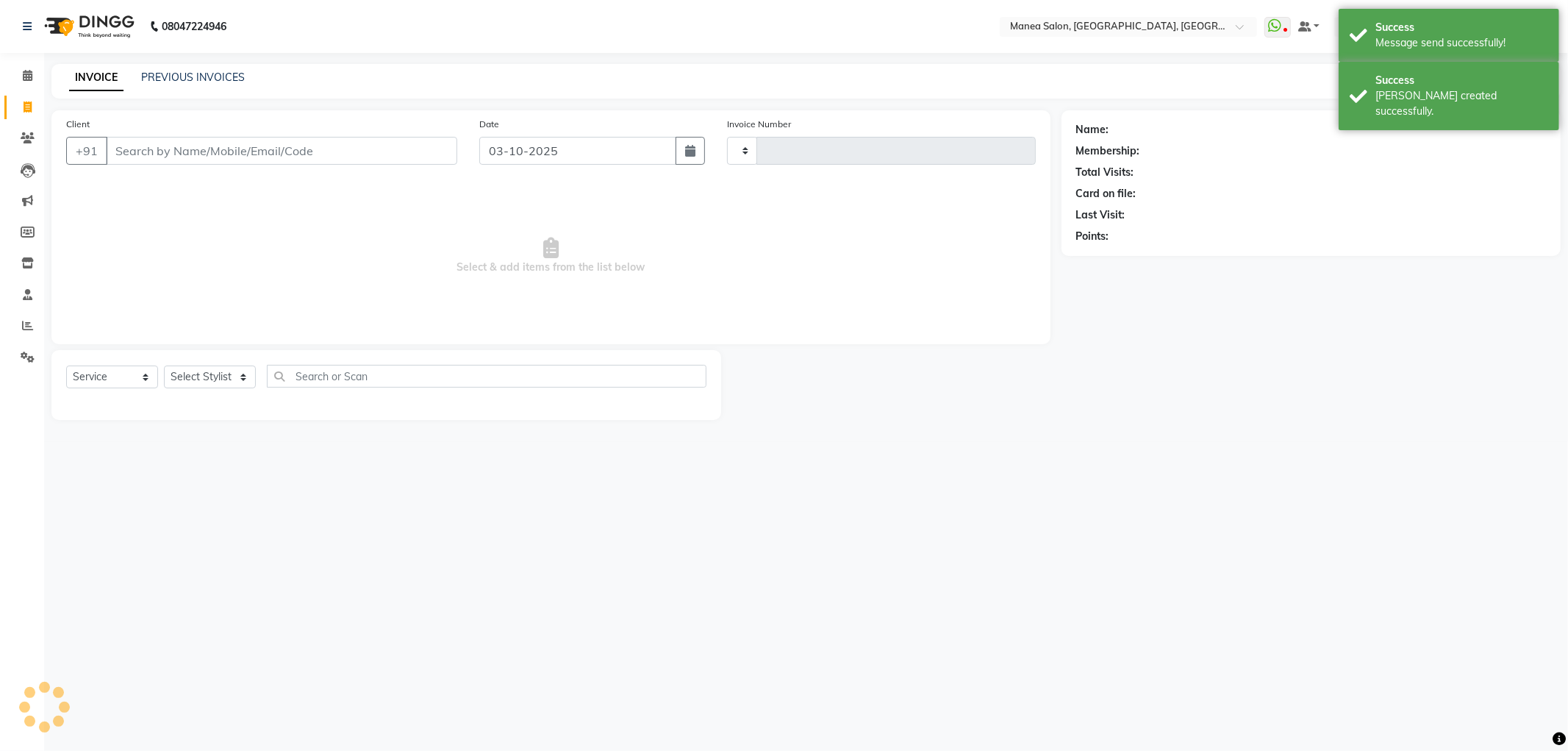
type input "1320"
select select "6587"
click at [24, 324] on icon at bounding box center [27, 325] width 11 height 11
